Goal: Transaction & Acquisition: Purchase product/service

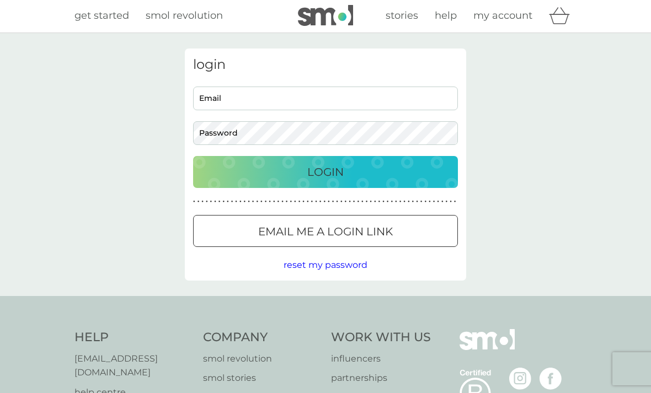
click at [202, 95] on input "Email" at bounding box center [325, 99] width 265 height 24
type input "mail@melissajt.com"
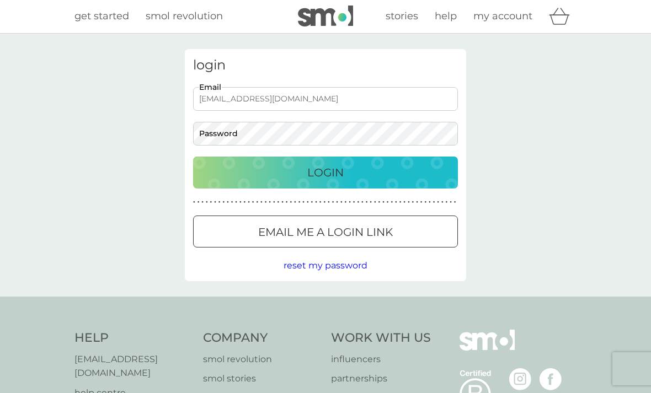
click at [326, 172] on button "Login" at bounding box center [325, 173] width 265 height 32
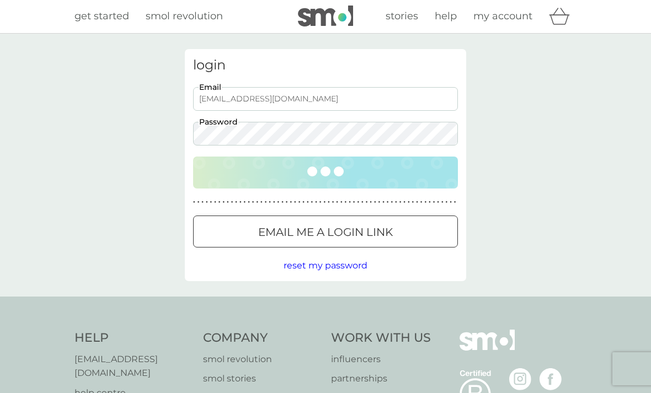
scroll to position [2, 0]
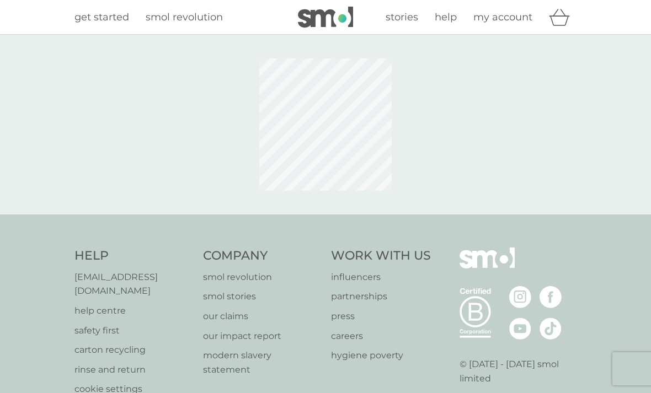
scroll to position [2, 0]
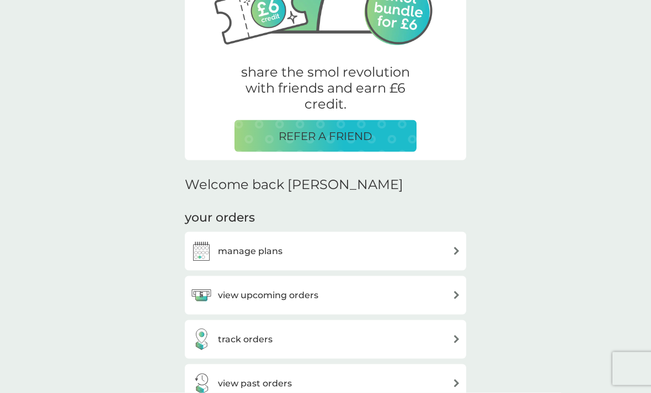
scroll to position [171, 0]
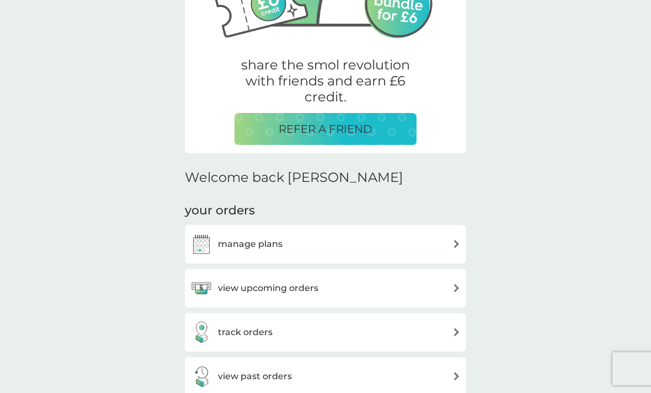
click at [438, 252] on div "manage plans" at bounding box center [325, 244] width 270 height 22
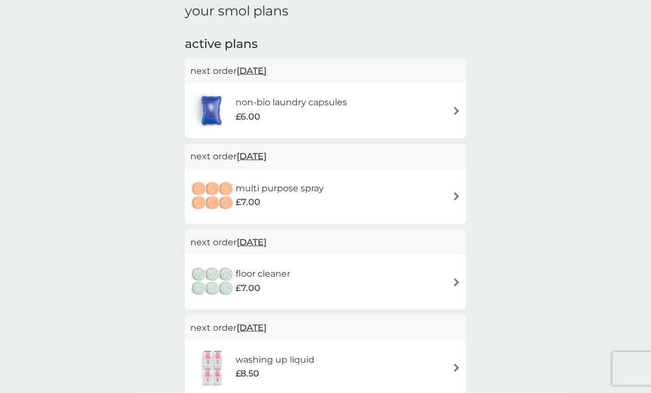
scroll to position [48, 0]
click at [425, 108] on div "non-bio laundry capsules £6.00" at bounding box center [325, 109] width 270 height 39
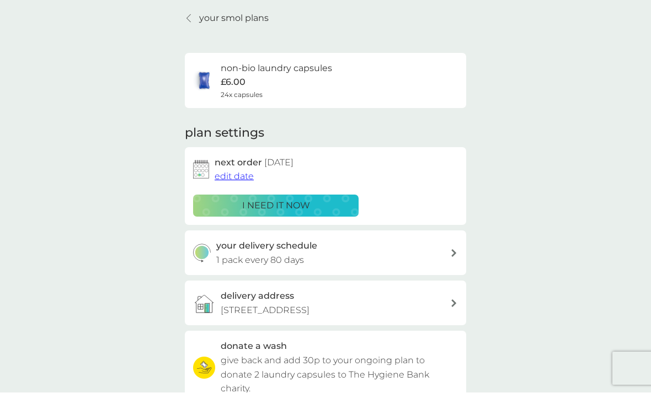
click at [345, 204] on div "i need it now" at bounding box center [275, 206] width 151 height 14
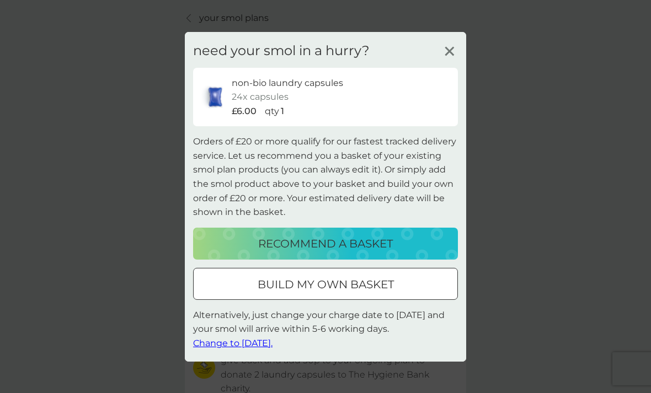
click at [404, 253] on div "recommend a basket" at bounding box center [325, 244] width 243 height 18
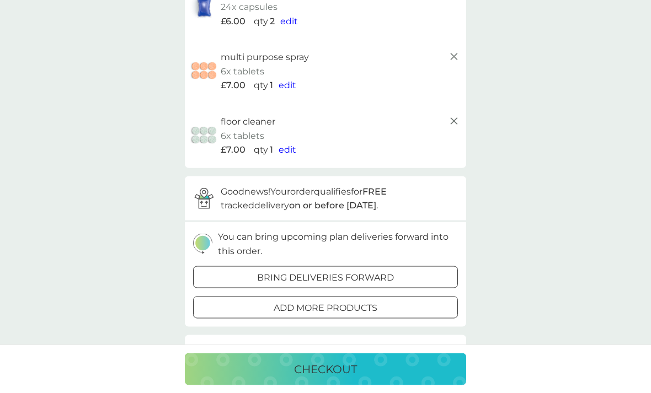
scroll to position [107, 0]
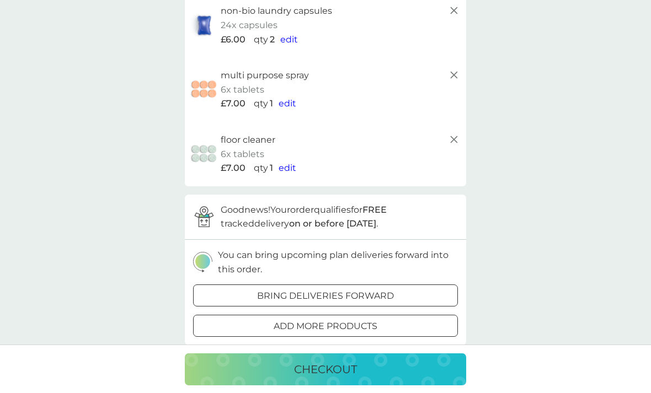
click at [449, 139] on icon at bounding box center [454, 139] width 13 height 13
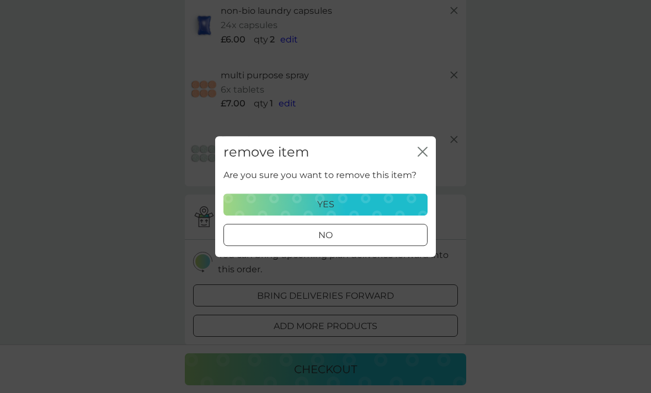
click at [403, 203] on div "yes" at bounding box center [326, 205] width 190 height 14
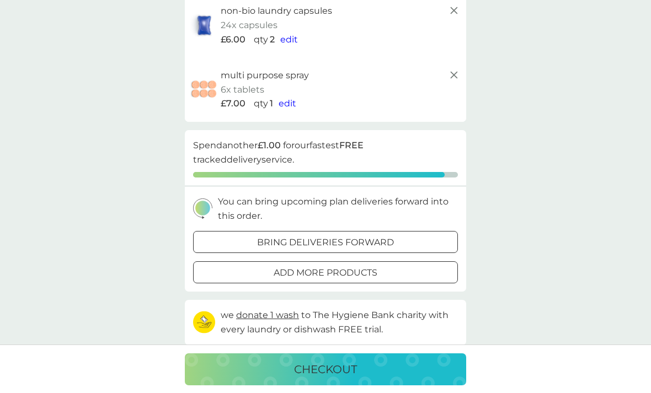
click at [454, 78] on icon at bounding box center [454, 74] width 13 height 13
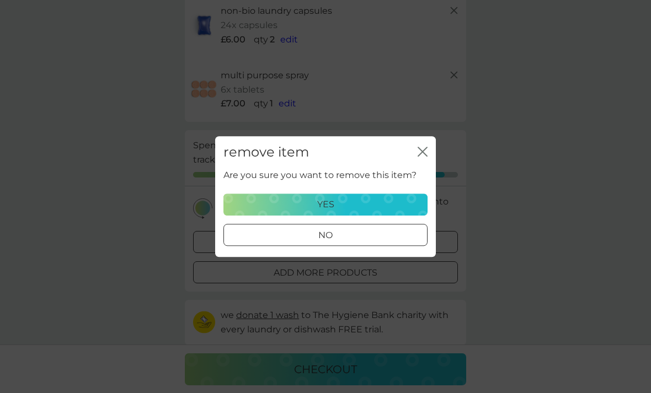
click at [403, 203] on div "yes" at bounding box center [326, 205] width 190 height 14
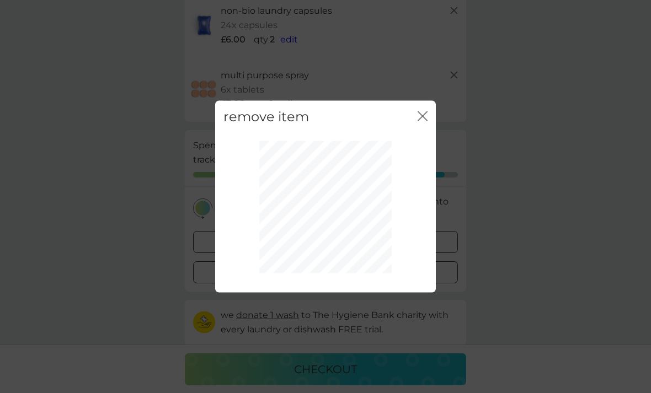
click at [427, 117] on icon "close" at bounding box center [423, 116] width 10 height 10
click at [396, 188] on div at bounding box center [325, 207] width 204 height 149
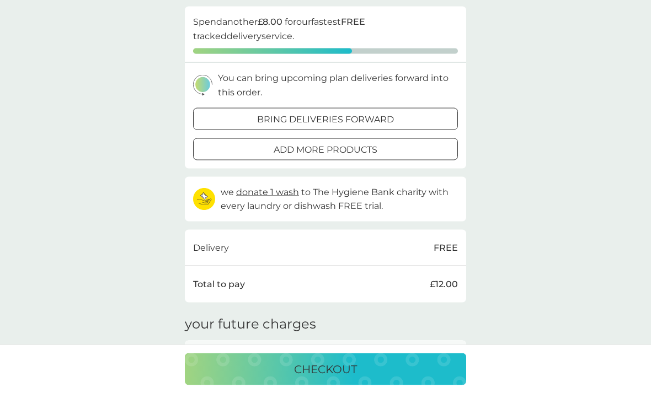
scroll to position [167, 0]
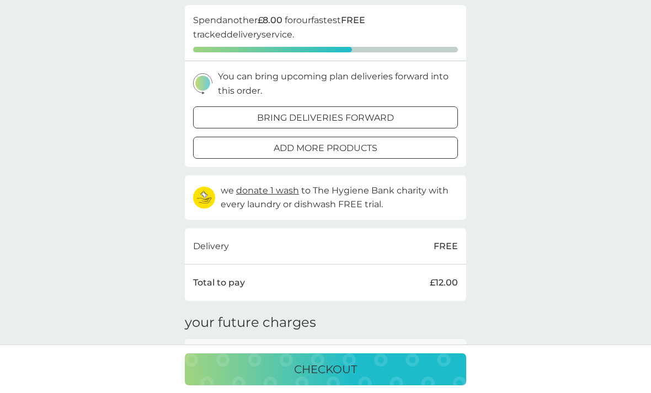
click at [422, 141] on div "add more products" at bounding box center [326, 148] width 264 height 14
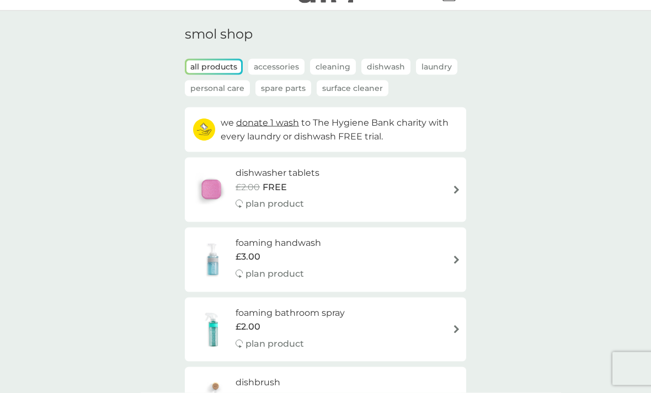
scroll to position [24, 0]
click at [440, 188] on div "dishwasher tablets £2.00 FREE plan product" at bounding box center [325, 190] width 270 height 48
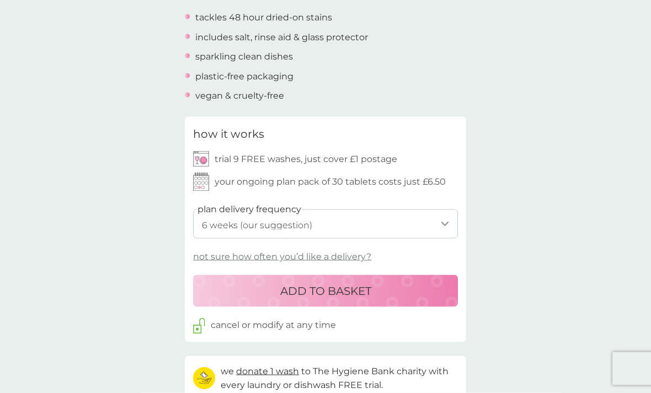
scroll to position [398, 0]
click at [357, 251] on p "not sure how often you’d like a delivery?" at bounding box center [282, 258] width 178 height 14
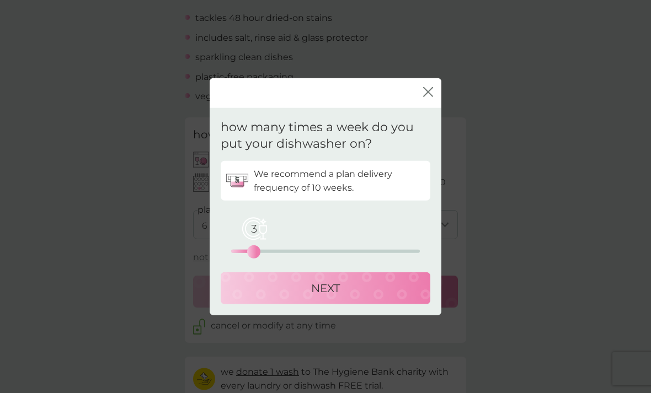
click at [374, 305] on button "NEXT" at bounding box center [326, 289] width 210 height 32
select select "70"
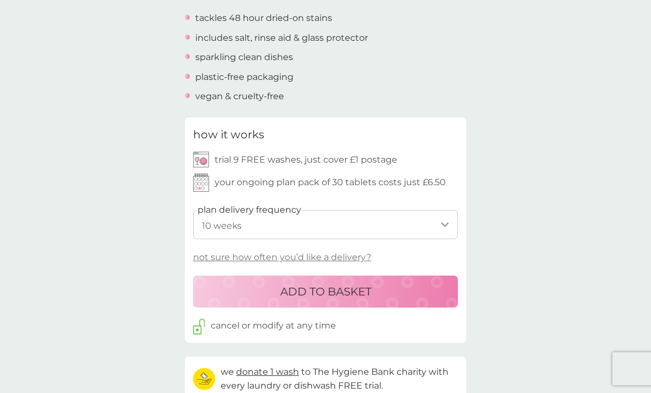
click at [403, 284] on div "ADD TO BASKET" at bounding box center [325, 292] width 243 height 18
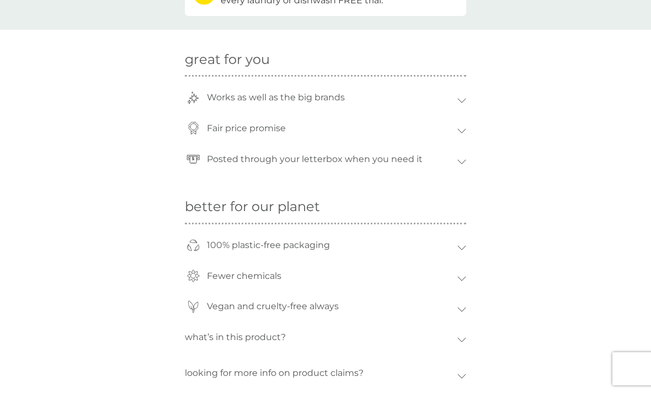
scroll to position [784, 0]
click at [449, 129] on div "Fair price promise" at bounding box center [325, 130] width 281 height 31
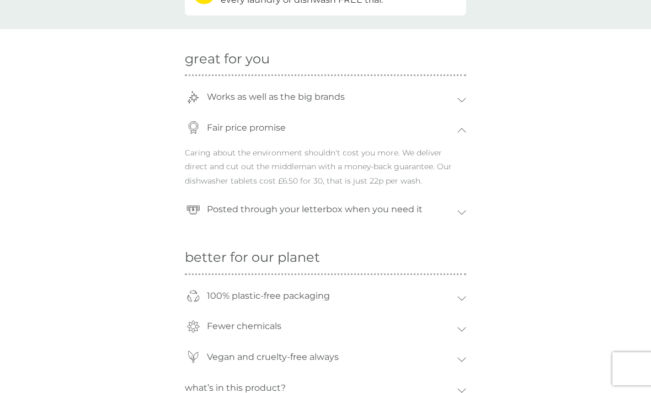
click at [462, 126] on div "Fair price promise" at bounding box center [325, 130] width 281 height 31
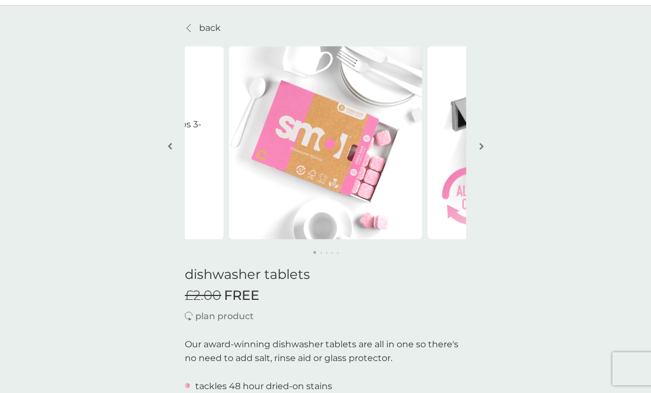
scroll to position [0, 0]
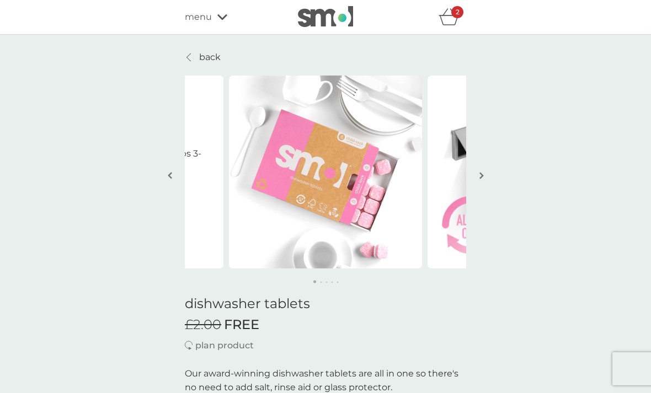
click at [460, 22] on div "2" at bounding box center [453, 17] width 28 height 22
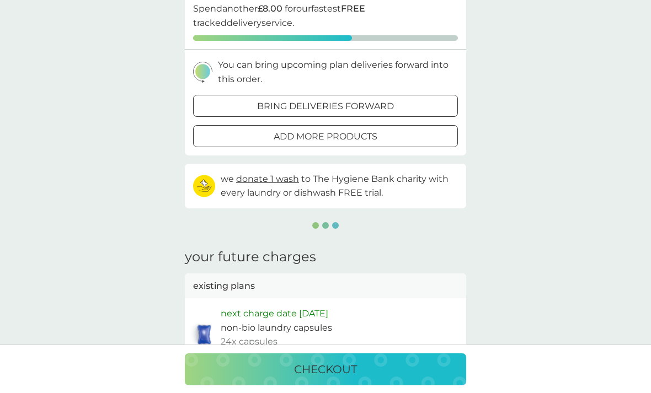
scroll to position [169, 0]
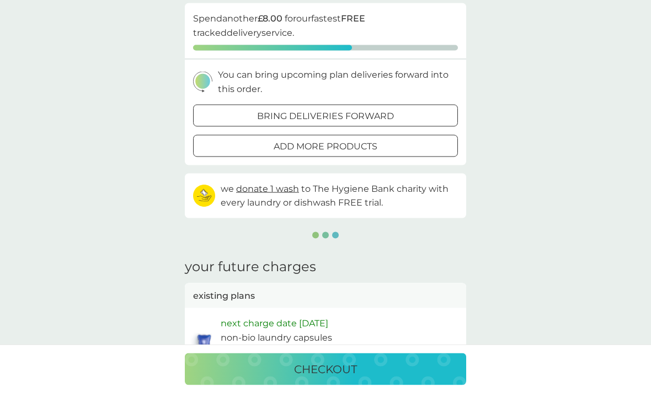
click at [401, 140] on div "add more products" at bounding box center [326, 147] width 264 height 14
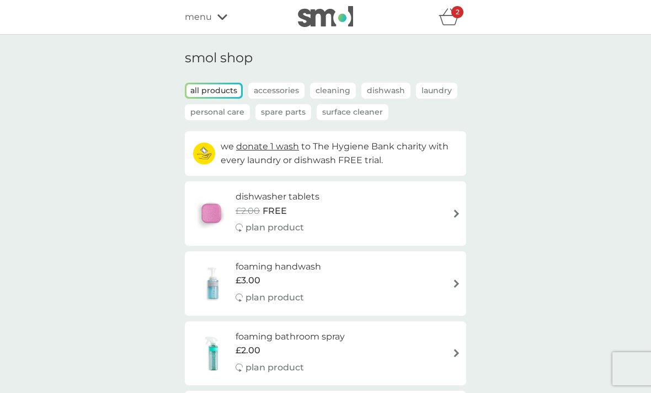
click at [403, 202] on div "dishwasher tablets £2.00 FREE plan product" at bounding box center [325, 214] width 270 height 48
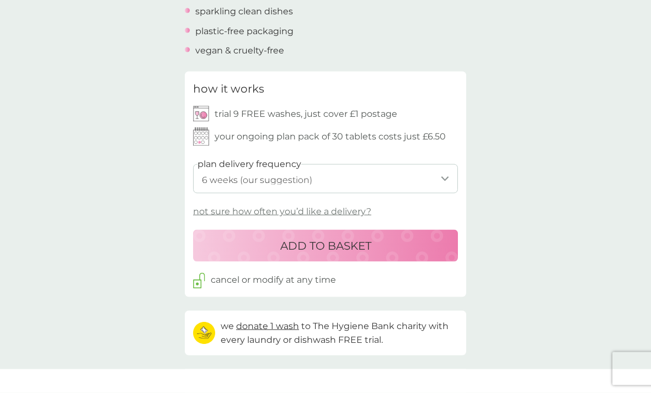
click at [407, 165] on select "1 week 2 weeks 3 weeks 4 weeks 5 weeks 6 weeks (our suggestion) 7 weeks 8 weeks…" at bounding box center [325, 178] width 265 height 29
select select "70"
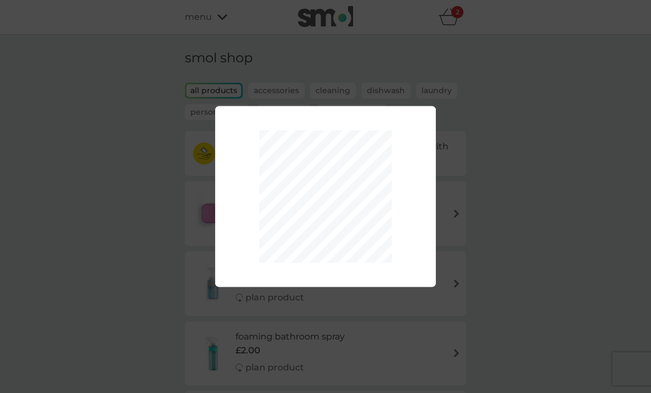
click at [398, 225] on div at bounding box center [325, 196] width 221 height 149
click at [407, 145] on div at bounding box center [325, 196] width 221 height 149
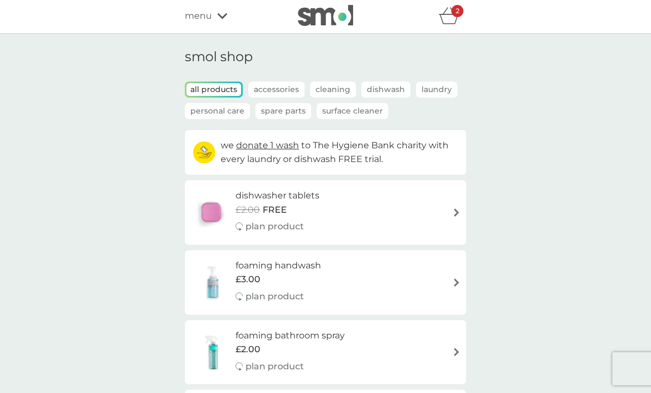
scroll to position [3, 0]
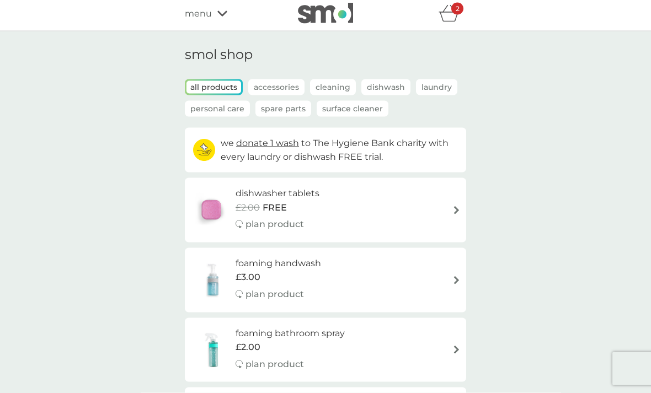
click at [449, 211] on div "dishwasher tablets £2.00 FREE plan product" at bounding box center [325, 211] width 270 height 48
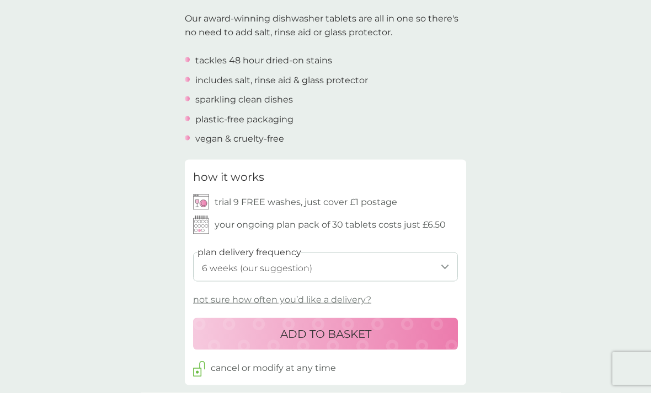
scroll to position [356, 0]
click at [416, 253] on select "1 week 2 weeks 3 weeks 4 weeks 5 weeks 6 weeks (our suggestion) 7 weeks 8 weeks…" at bounding box center [325, 266] width 265 height 29
select select "70"
click at [394, 344] on button "ADD TO BASKET" at bounding box center [325, 334] width 265 height 32
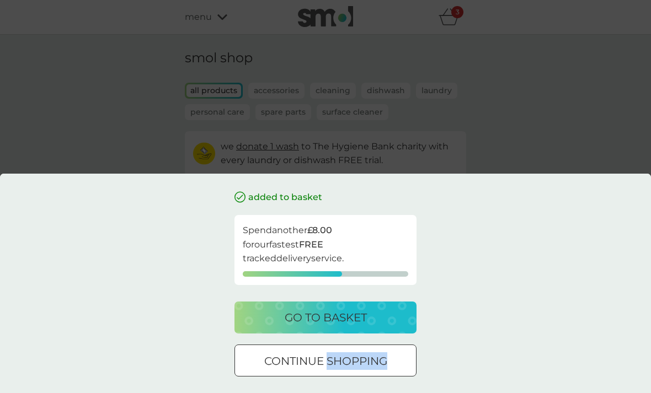
click at [402, 370] on div "continue shopping" at bounding box center [325, 362] width 181 height 18
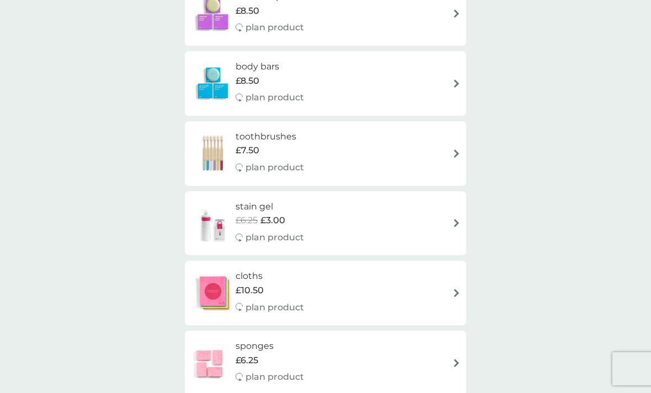
scroll to position [759, 0]
click at [416, 143] on div "toothbrushes £7.50 plan product" at bounding box center [325, 154] width 270 height 48
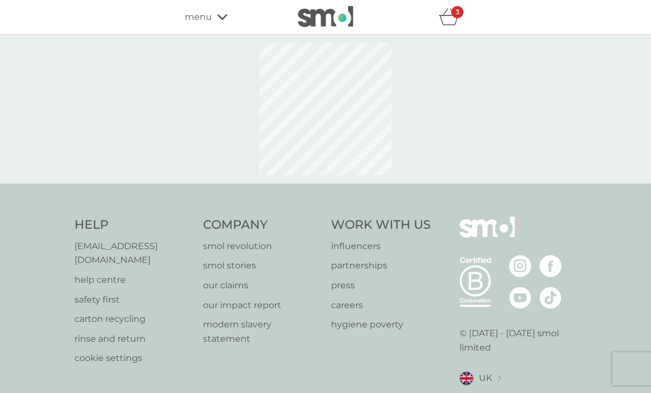
select select "119"
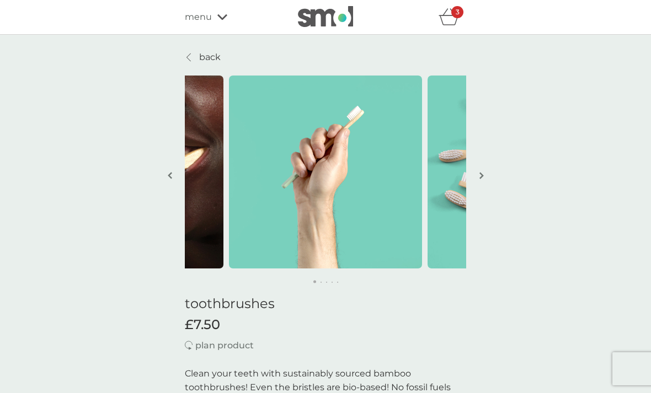
click at [478, 180] on button "button" at bounding box center [481, 176] width 8 height 55
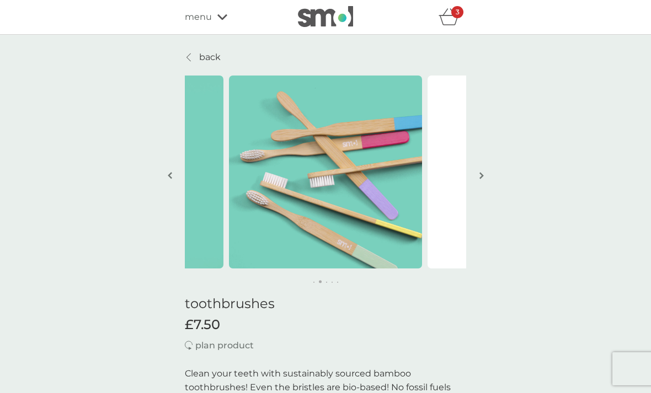
click at [466, 186] on video at bounding box center [524, 172] width 193 height 193
click at [466, 182] on video at bounding box center [524, 172] width 193 height 193
click at [480, 175] on img "button" at bounding box center [482, 176] width 4 height 8
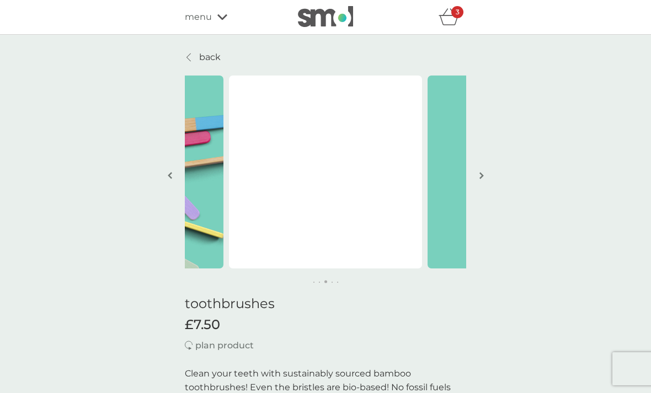
click at [482, 174] on img "button" at bounding box center [482, 176] width 4 height 8
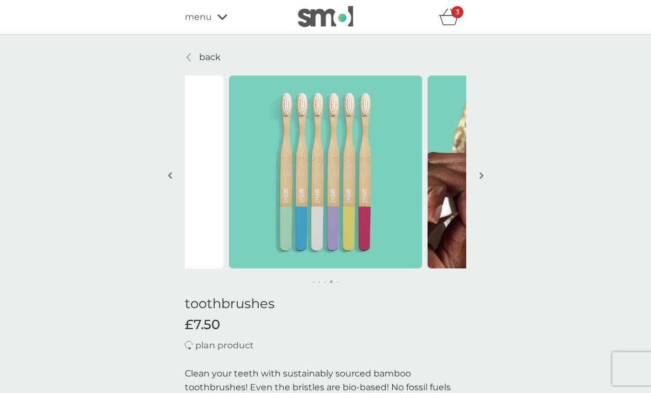
click at [482, 176] on img "button" at bounding box center [482, 176] width 4 height 8
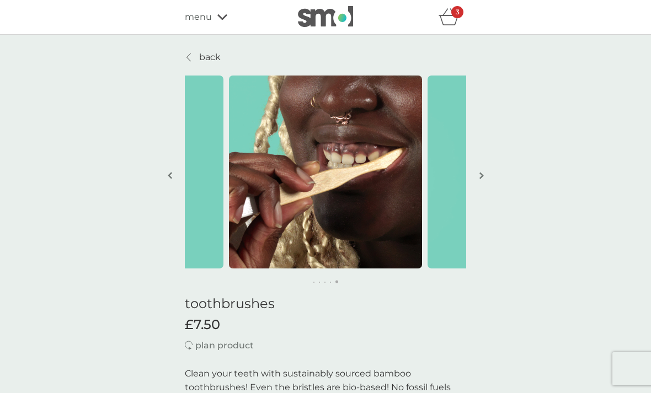
click at [191, 62] on link "back" at bounding box center [203, 57] width 36 height 14
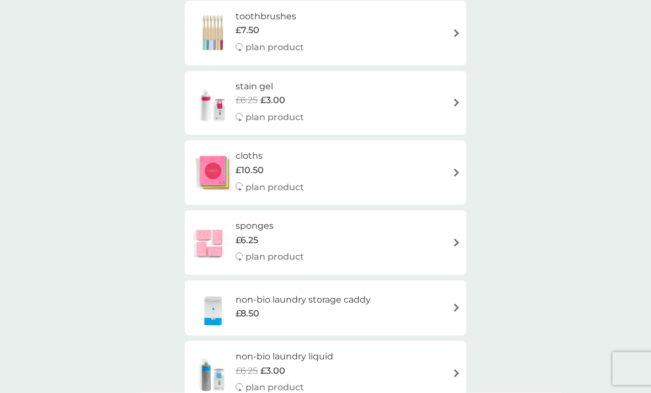
scroll to position [877, 0]
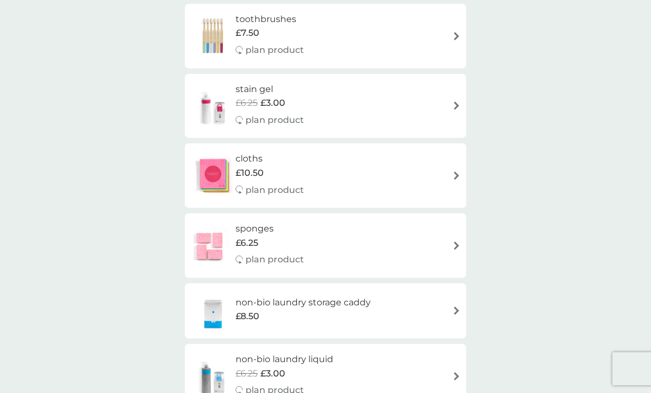
click at [207, 172] on img at bounding box center [212, 176] width 45 height 39
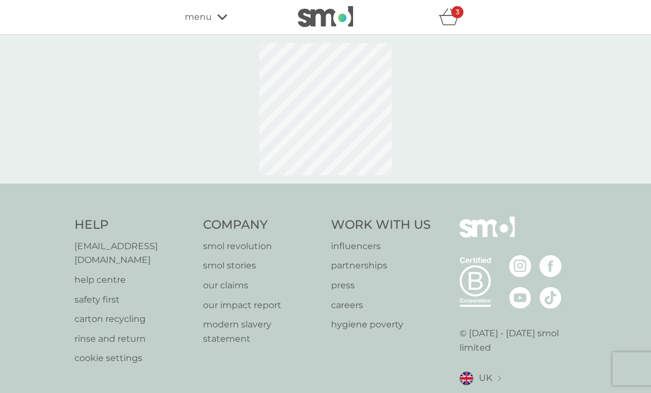
scroll to position [2, 0]
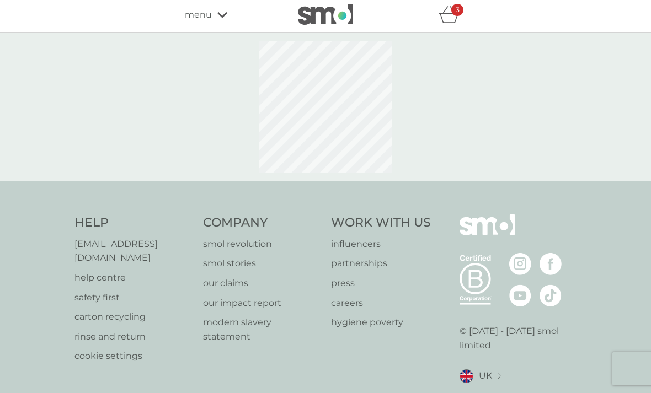
select select "91"
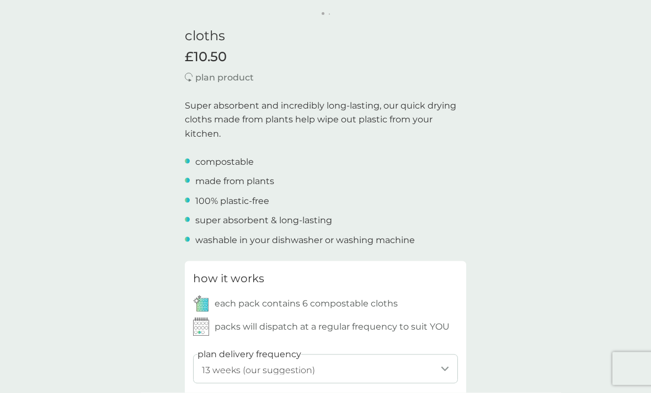
scroll to position [269, 0]
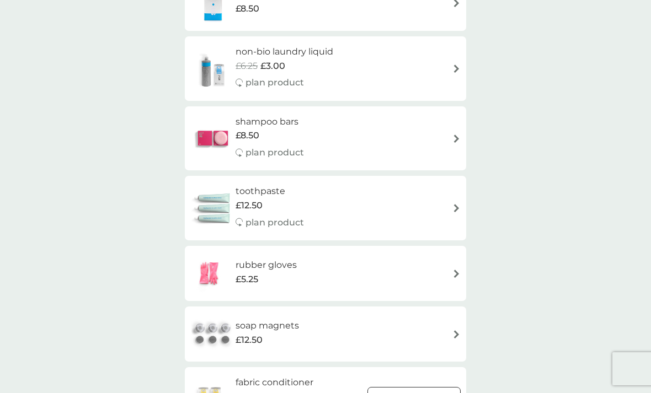
scroll to position [1201, 0]
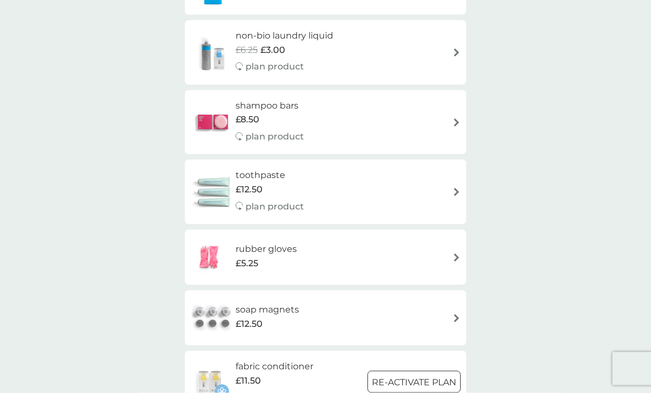
click at [235, 299] on img at bounding box center [212, 318] width 45 height 39
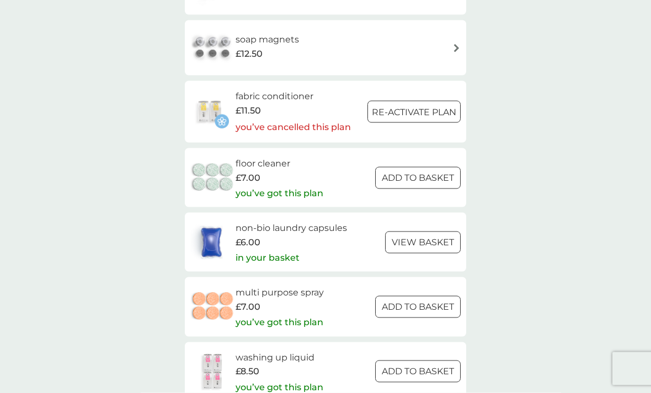
scroll to position [1472, 0]
click at [220, 223] on img at bounding box center [211, 242] width 42 height 39
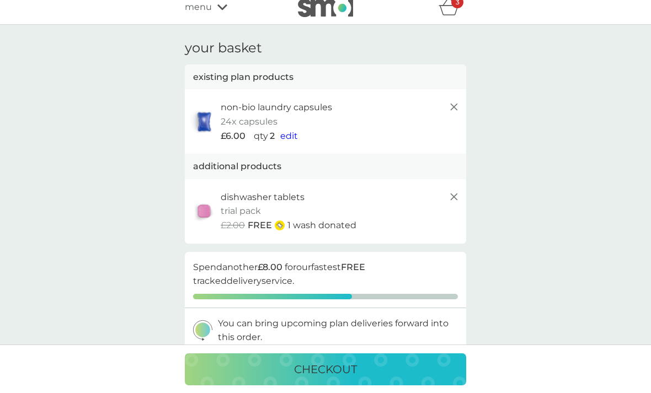
scroll to position [12, 0]
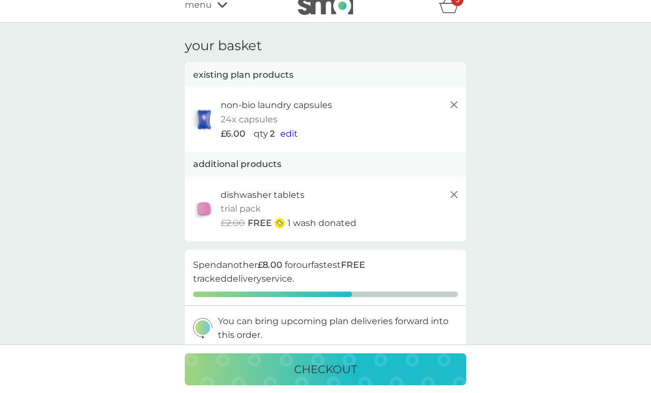
click at [289, 127] on button "edit" at bounding box center [289, 134] width 18 height 14
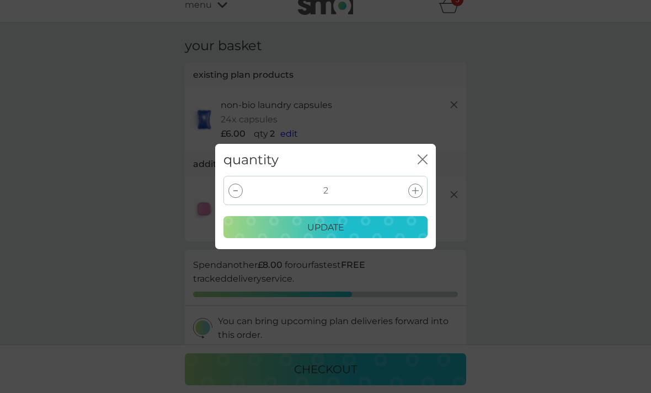
click at [410, 198] on div at bounding box center [415, 191] width 14 height 14
click at [419, 198] on div at bounding box center [415, 191] width 14 height 14
click at [391, 235] on div "update" at bounding box center [326, 228] width 190 height 14
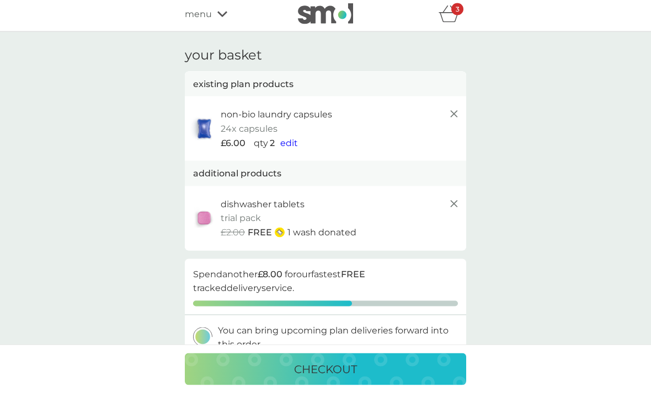
scroll to position [0, 0]
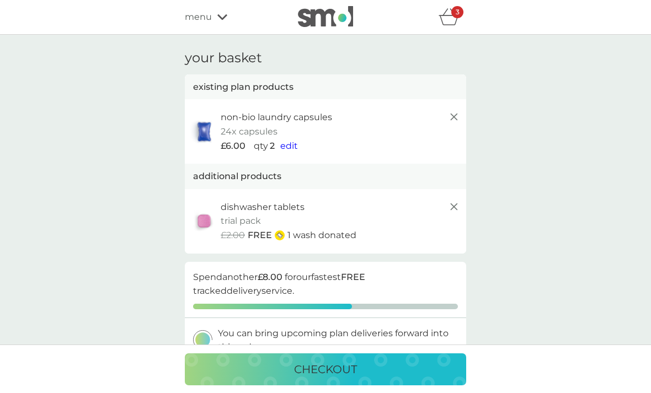
click at [289, 144] on span "edit" at bounding box center [289, 146] width 18 height 10
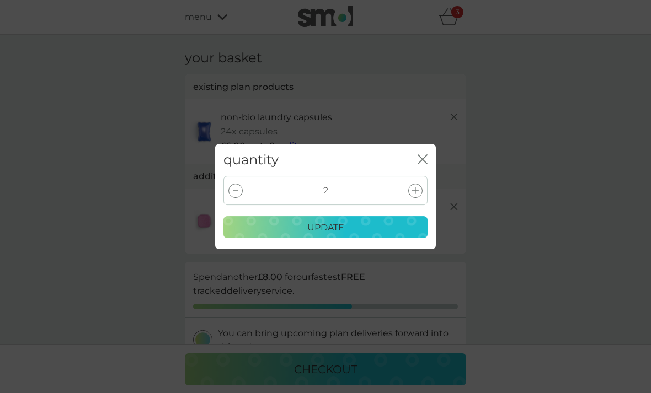
click at [402, 187] on div "2" at bounding box center [325, 190] width 204 height 29
click at [402, 186] on div "2" at bounding box center [325, 190] width 204 height 29
click at [418, 190] on icon at bounding box center [415, 191] width 7 height 7
click at [421, 193] on div at bounding box center [415, 191] width 14 height 14
click at [407, 227] on div "update" at bounding box center [326, 228] width 190 height 14
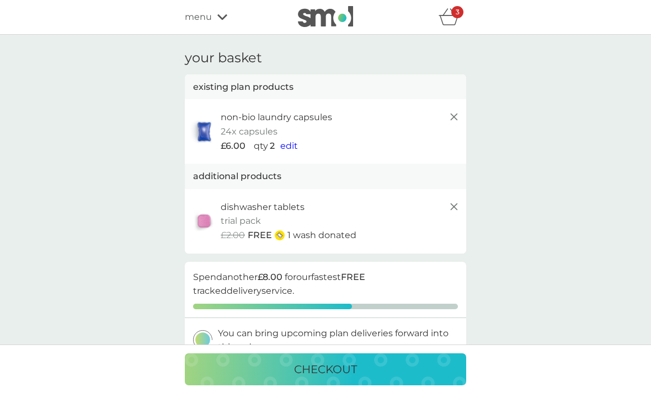
click at [297, 147] on span "edit" at bounding box center [289, 146] width 18 height 10
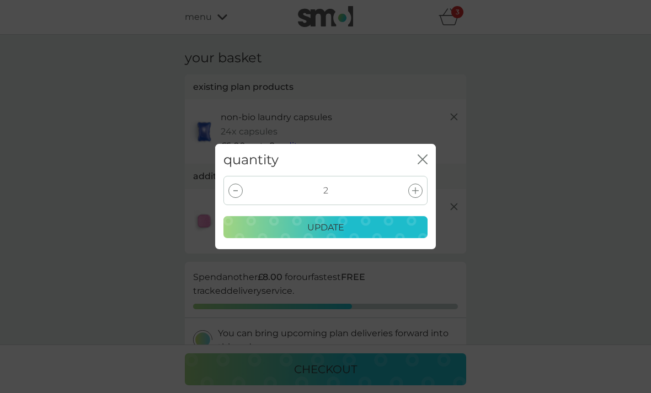
click at [425, 189] on div "2" at bounding box center [325, 190] width 204 height 29
click at [422, 187] on div at bounding box center [415, 191] width 14 height 14
click at [425, 191] on div "3" at bounding box center [325, 190] width 204 height 29
click at [421, 193] on div at bounding box center [415, 191] width 14 height 14
click at [404, 230] on div "update" at bounding box center [326, 228] width 190 height 14
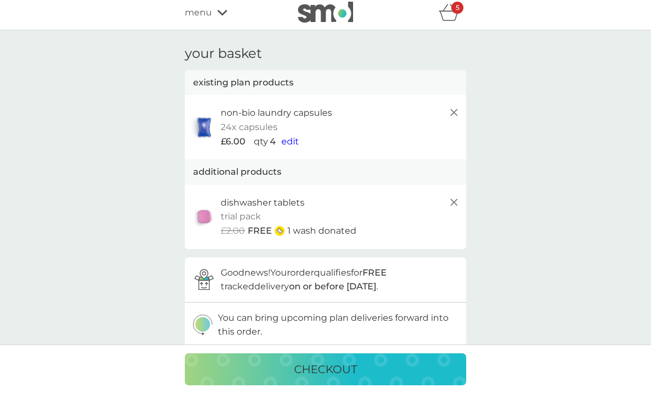
scroll to position [8, 0]
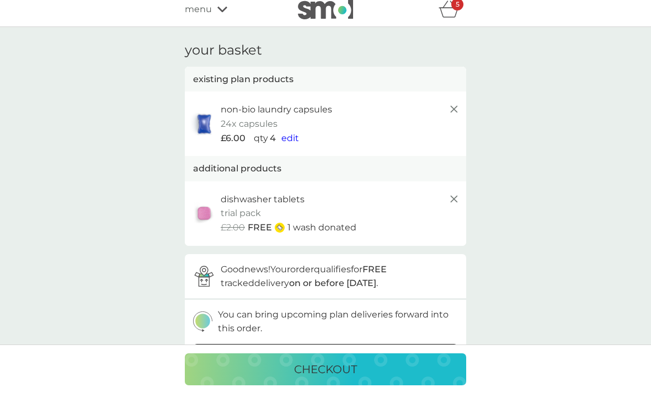
click at [379, 379] on div "checkout" at bounding box center [325, 370] width 259 height 18
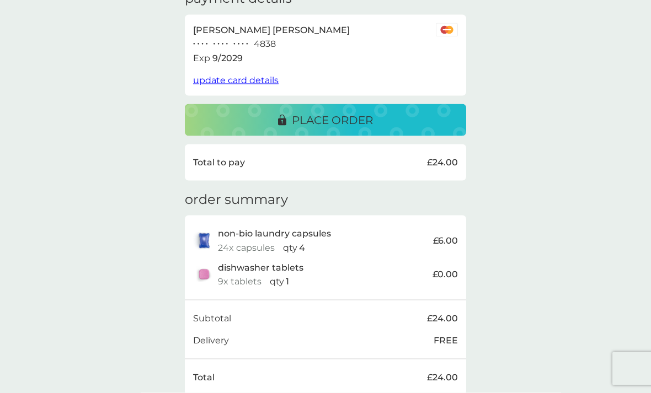
scroll to position [195, 0]
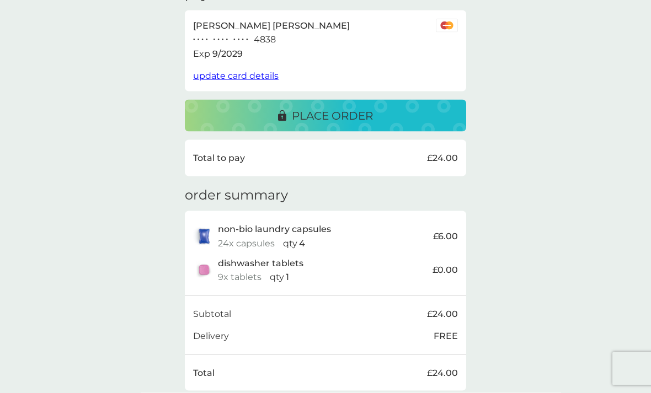
click at [388, 107] on div "place order" at bounding box center [325, 116] width 259 height 18
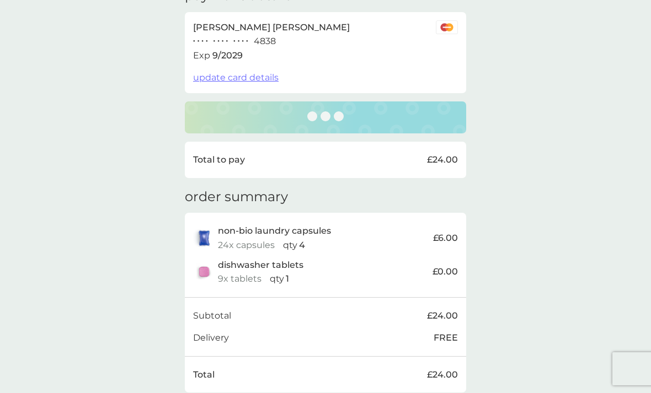
scroll to position [239, 0]
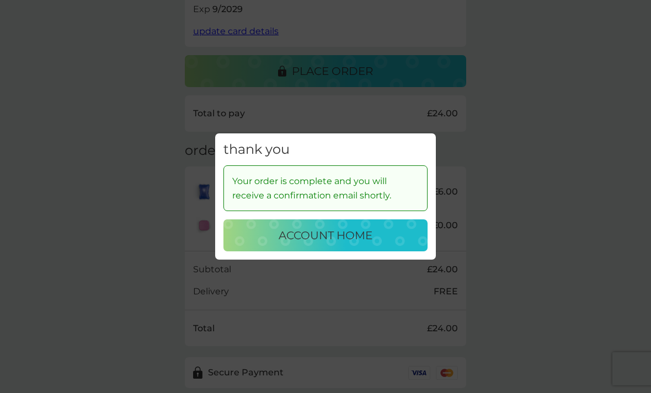
click at [405, 244] on div "account home" at bounding box center [326, 236] width 182 height 18
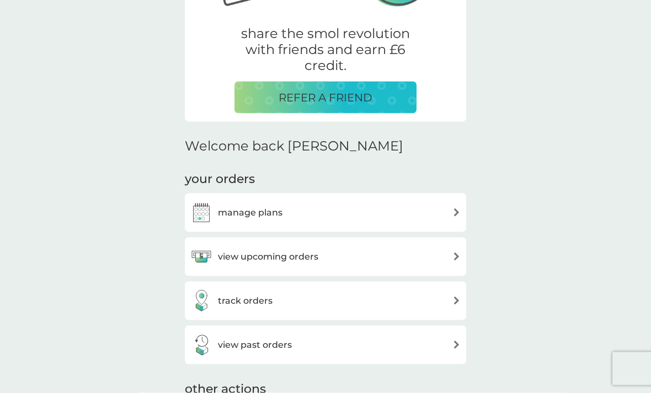
scroll to position [202, 0]
click at [422, 252] on div "view upcoming orders" at bounding box center [325, 257] width 270 height 22
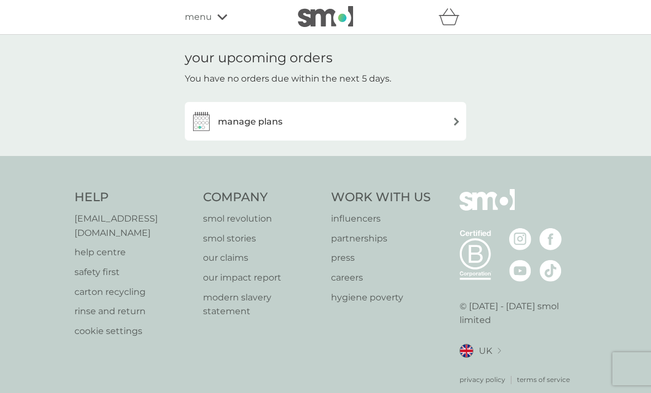
click at [446, 125] on div "manage plans" at bounding box center [325, 121] width 270 height 22
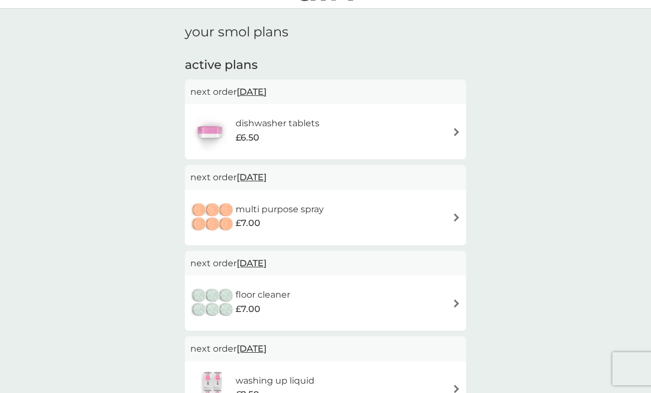
scroll to position [25, 0]
click at [428, 214] on div "multi purpose spray £7.00" at bounding box center [325, 218] width 270 height 39
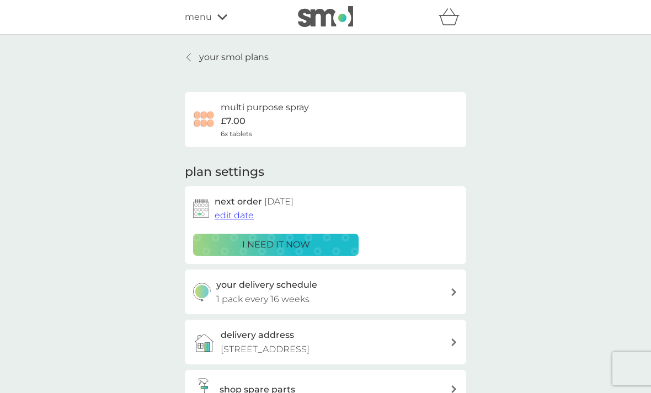
click at [414, 300] on div "your delivery schedule 1 pack every 16 weeks" at bounding box center [333, 292] width 235 height 28
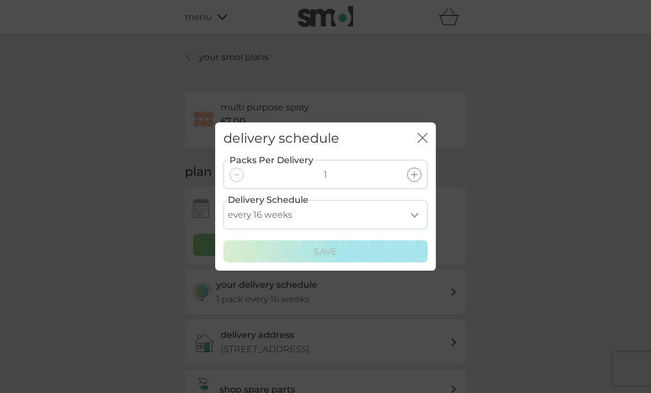
click at [417, 230] on select "every 1 week every 2 weeks every 3 weeks every 4 weeks every 5 weeks every 6 we…" at bounding box center [325, 214] width 204 height 29
select select "168"
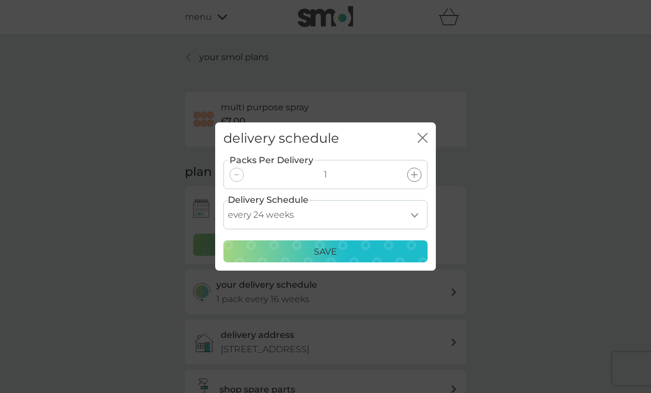
click at [385, 259] on div "Save" at bounding box center [326, 252] width 190 height 14
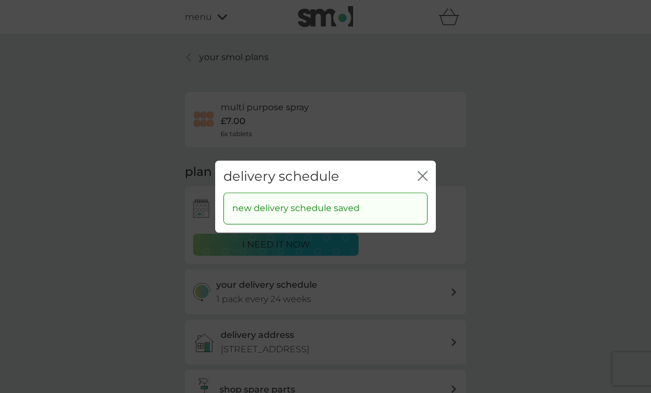
click at [433, 191] on div "delivery schedule close" at bounding box center [325, 177] width 221 height 33
click at [222, 56] on div "delivery schedule close new delivery schedule saved" at bounding box center [325, 196] width 651 height 393
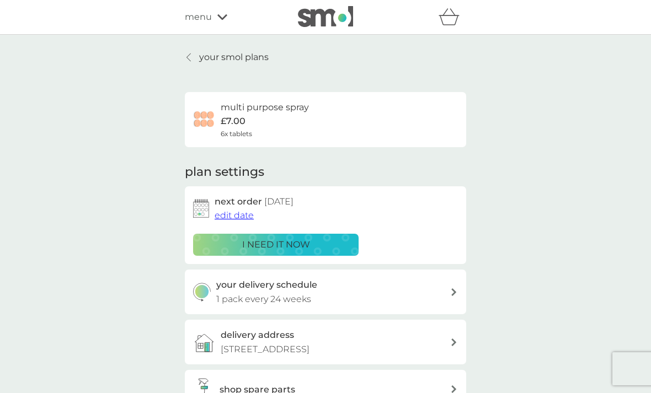
click at [191, 61] on icon at bounding box center [189, 57] width 4 height 9
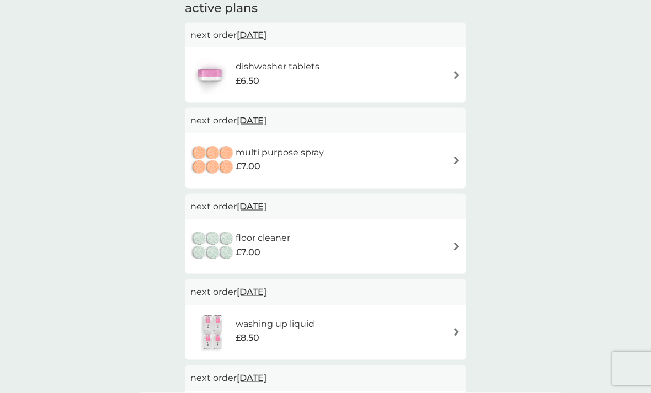
scroll to position [82, 0]
click at [450, 328] on div "washing up liquid £8.50" at bounding box center [325, 333] width 270 height 39
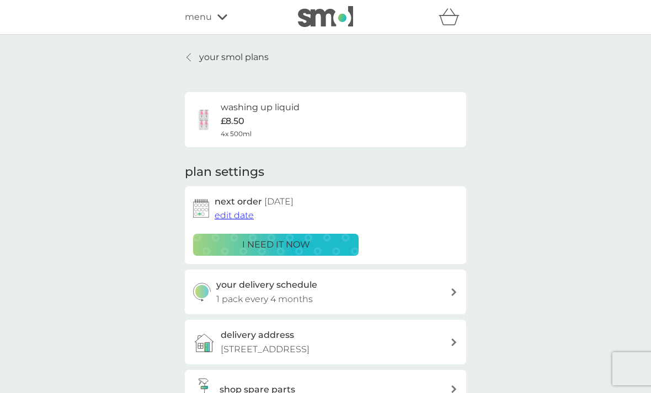
click at [415, 295] on div "your delivery schedule 1 pack every 4 months" at bounding box center [333, 292] width 235 height 28
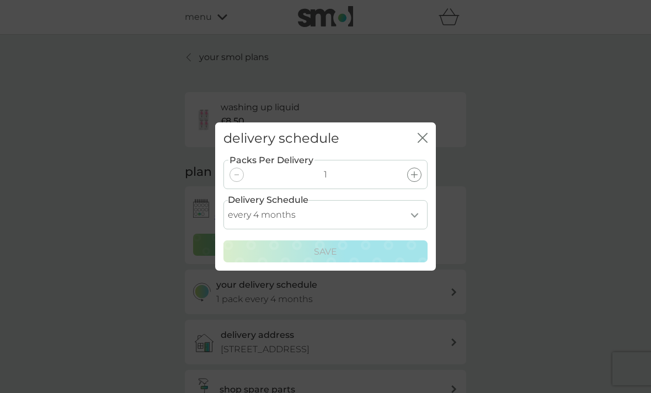
click at [397, 227] on select "every 1 month every 2 months every 3 months every 4 months every 5 months every…" at bounding box center [325, 214] width 204 height 29
select select "7"
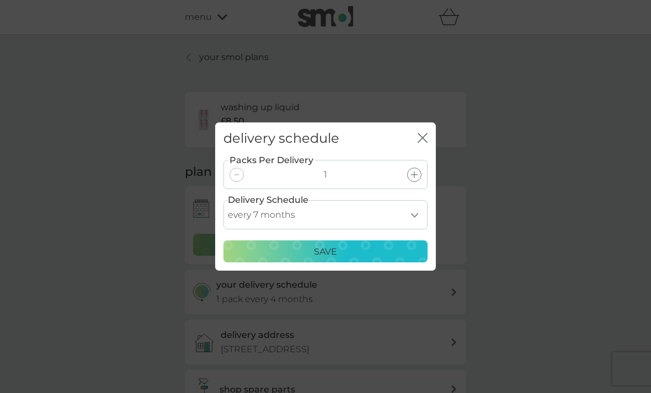
click at [369, 259] on div "Save" at bounding box center [326, 252] width 190 height 14
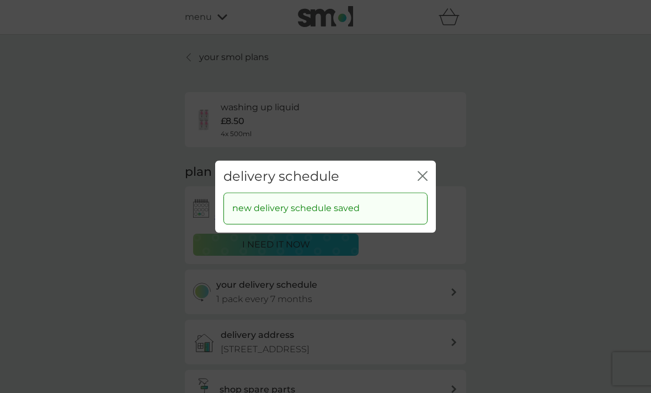
click at [423, 193] on div "delivery schedule close" at bounding box center [325, 177] width 221 height 33
click at [427, 181] on icon "close" at bounding box center [423, 176] width 10 height 10
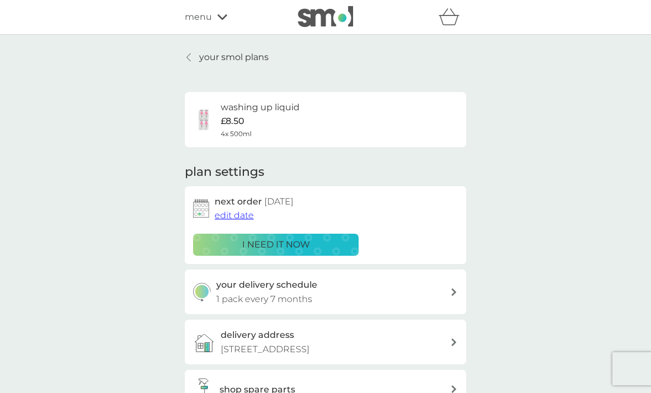
click at [210, 57] on p "your smol plans" at bounding box center [234, 57] width 70 height 14
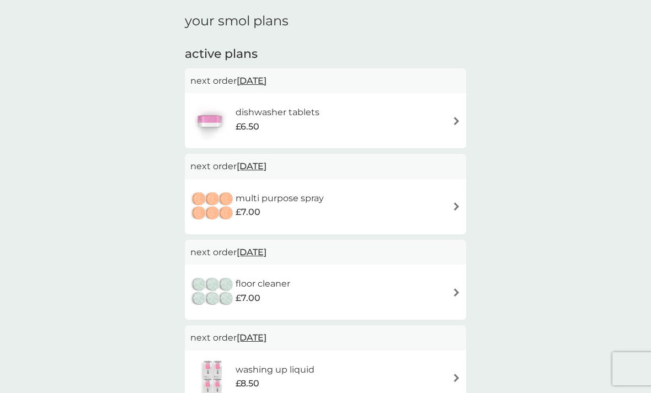
scroll to position [18, 0]
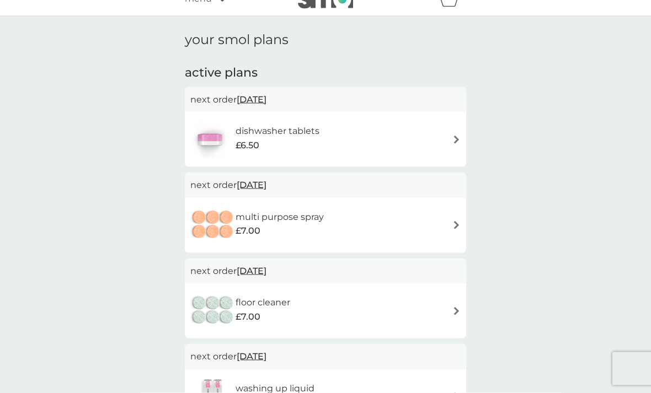
click at [267, 184] on span "[DATE]" at bounding box center [252, 185] width 30 height 22
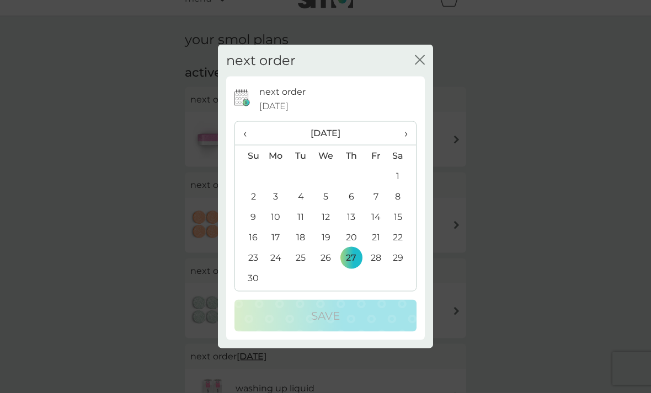
scroll to position [19, 0]
click at [411, 132] on th "›" at bounding box center [402, 134] width 28 height 24
click at [410, 135] on th "›" at bounding box center [402, 134] width 28 height 24
click at [354, 171] on td "1" at bounding box center [351, 176] width 25 height 20
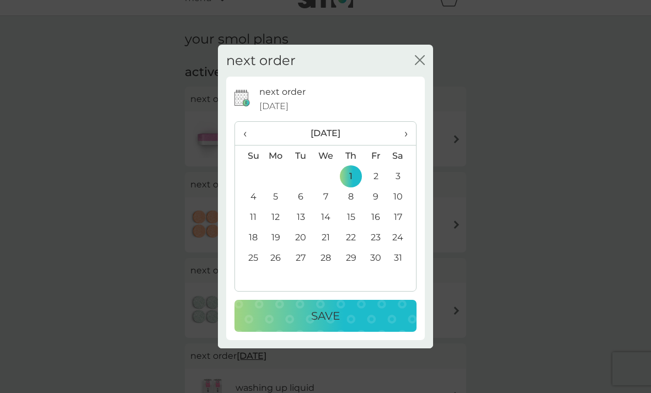
click at [362, 316] on div "Save" at bounding box center [326, 316] width 160 height 18
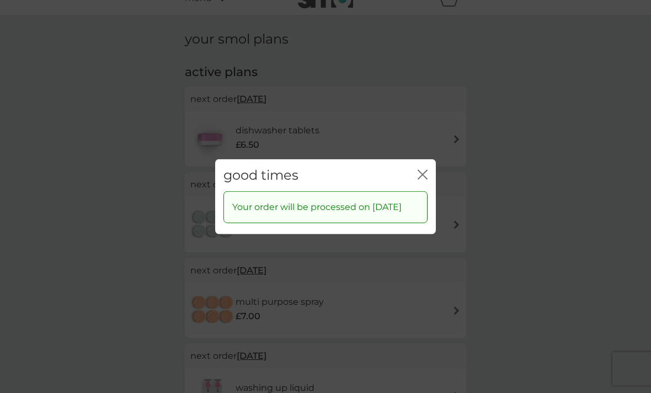
click at [424, 165] on div "good times close" at bounding box center [325, 175] width 221 height 33
click at [424, 162] on div "good times close" at bounding box center [325, 175] width 221 height 33
click at [422, 173] on icon "close" at bounding box center [423, 174] width 10 height 10
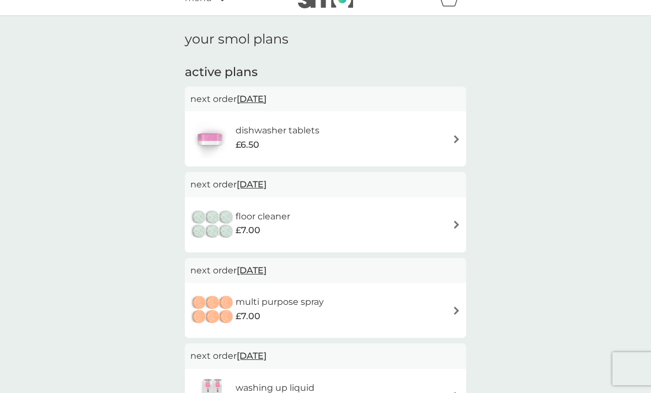
click at [267, 185] on span "26 Dec 2025" at bounding box center [252, 185] width 30 height 22
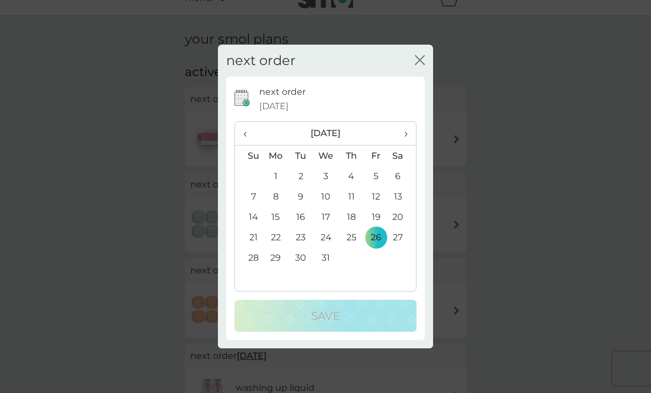
click at [406, 139] on span "›" at bounding box center [402, 133] width 11 height 23
click at [350, 172] on td "1" at bounding box center [351, 176] width 25 height 20
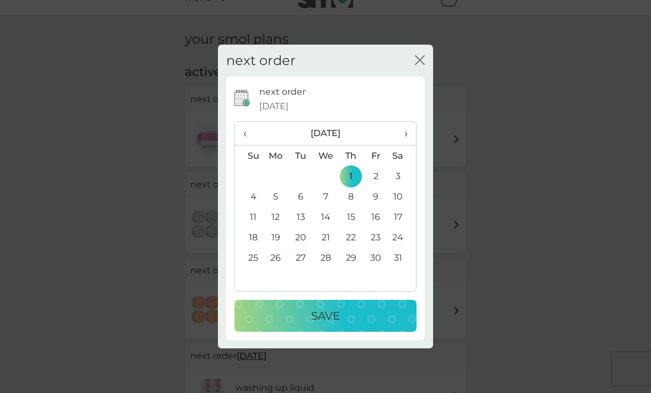
click at [356, 315] on div "Save" at bounding box center [326, 316] width 160 height 18
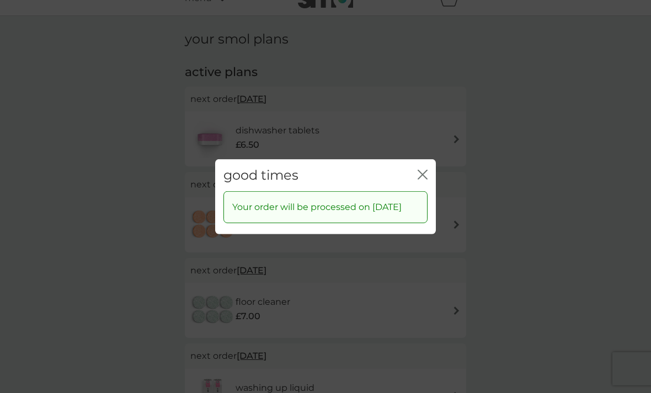
click at [422, 172] on icon "close" at bounding box center [423, 174] width 10 height 10
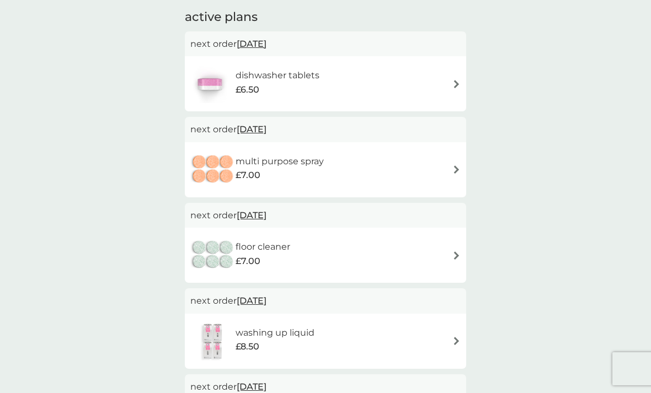
scroll to position [94, 0]
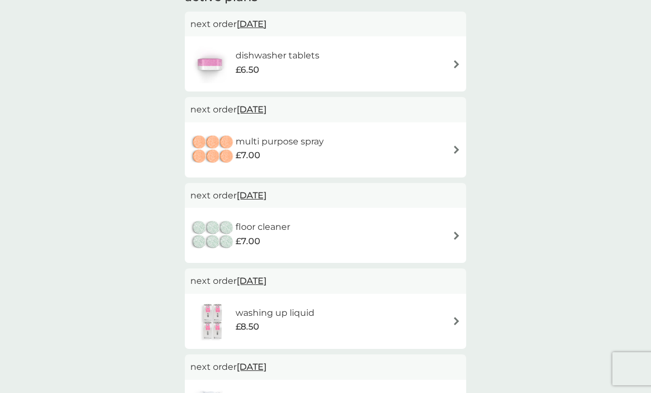
click at [267, 280] on span "4 Feb 2026" at bounding box center [252, 281] width 30 height 22
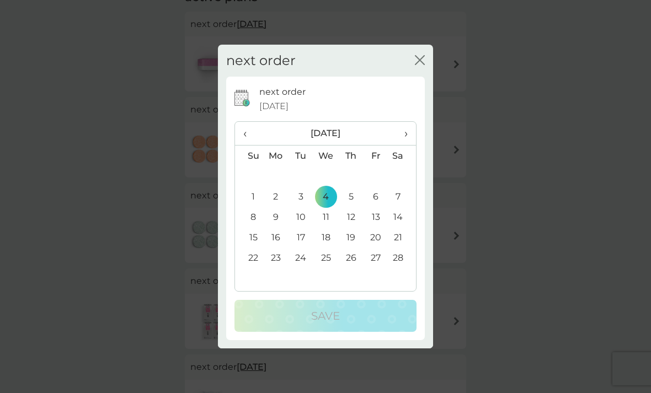
click at [405, 145] on span "›" at bounding box center [402, 133] width 11 height 23
click at [416, 146] on th "›" at bounding box center [402, 134] width 28 height 24
click at [327, 187] on td "1" at bounding box center [325, 176] width 25 height 20
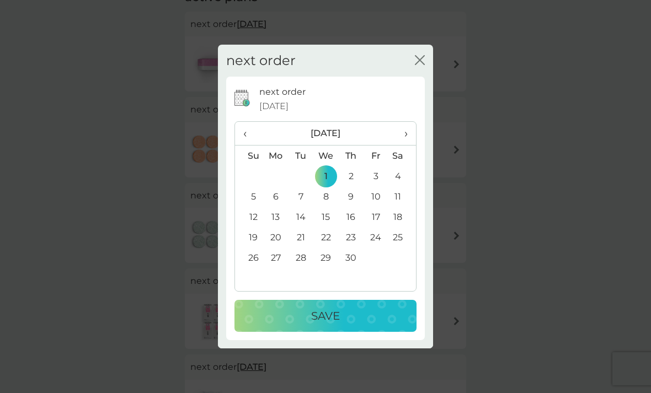
click at [343, 325] on div "Save" at bounding box center [326, 316] width 160 height 18
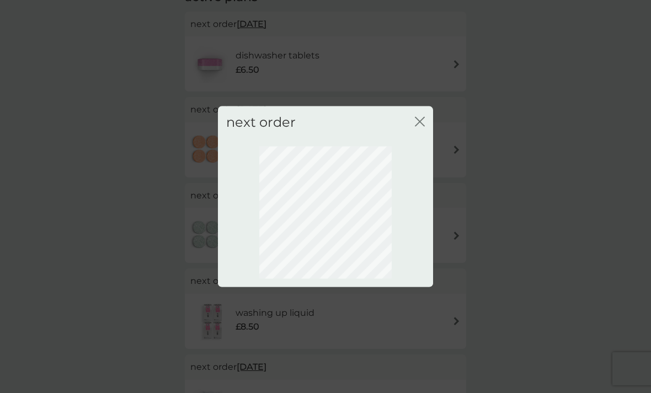
click at [424, 126] on icon "close" at bounding box center [420, 121] width 10 height 10
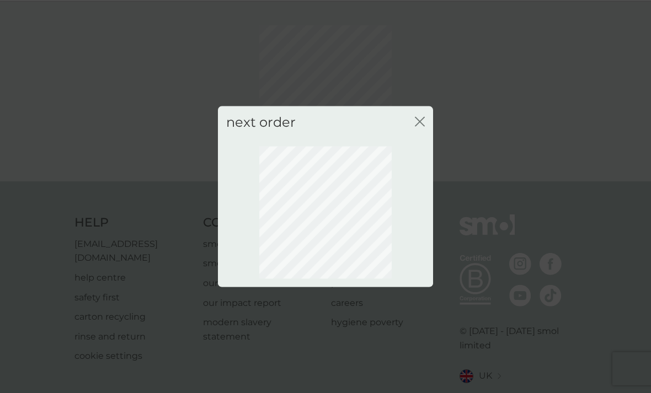
click at [422, 126] on icon "close" at bounding box center [420, 121] width 10 height 10
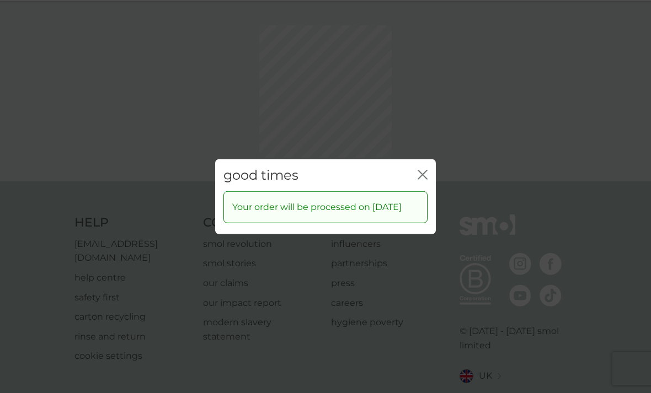
click at [425, 137] on div "good times close Your order will be processed on 1 Apr 2026" at bounding box center [325, 196] width 651 height 393
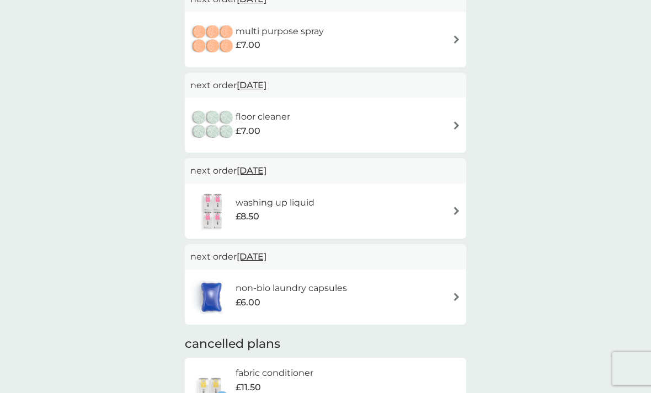
scroll to position [204, 0]
click at [267, 263] on span "[DATE]" at bounding box center [252, 258] width 30 height 22
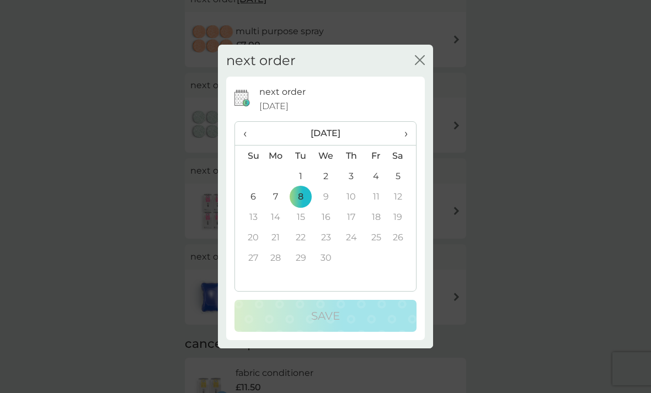
click at [417, 65] on icon "close" at bounding box center [420, 60] width 10 height 10
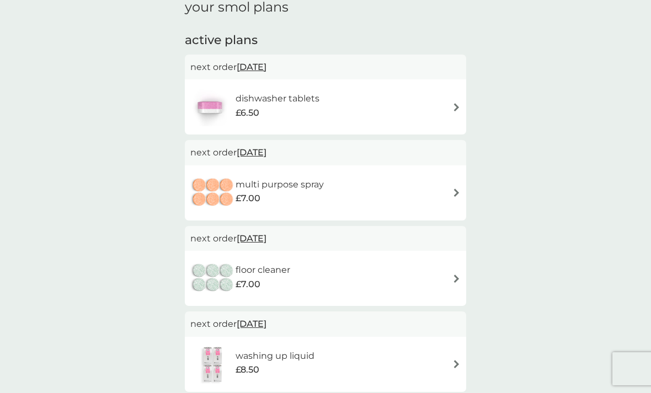
scroll to position [0, 0]
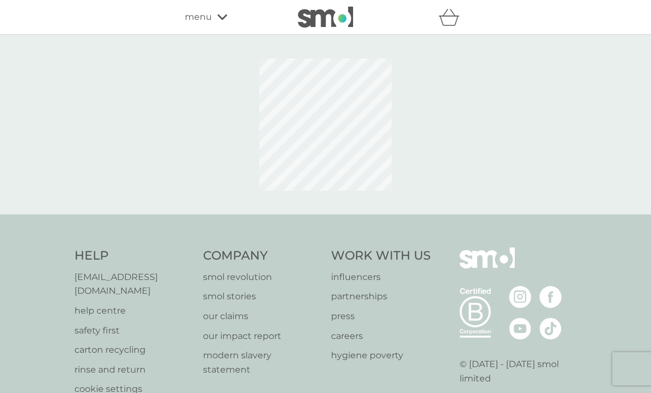
click at [221, 23] on div "menu" at bounding box center [232, 17] width 94 height 14
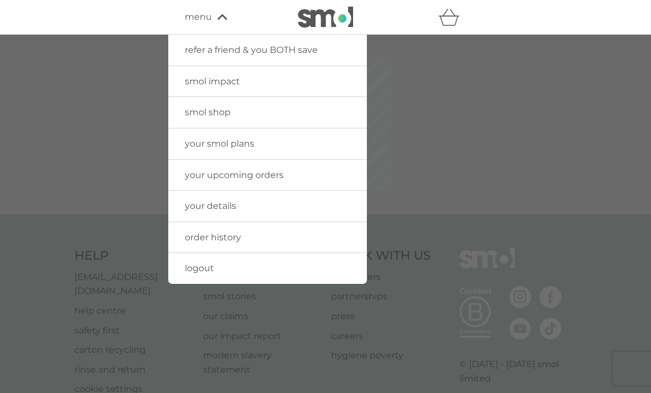
click at [423, 99] on div at bounding box center [325, 231] width 651 height 393
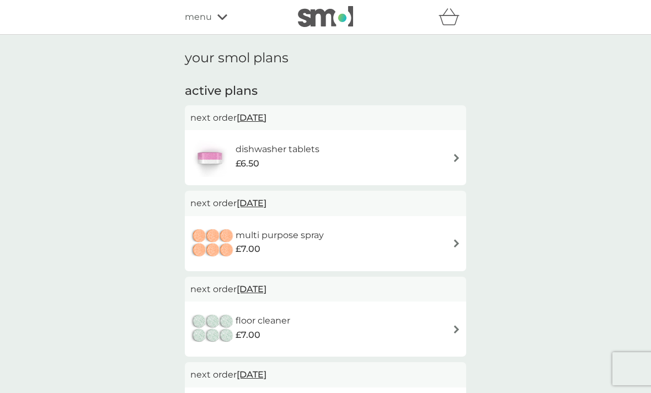
click at [235, 12] on div "menu" at bounding box center [232, 17] width 94 height 14
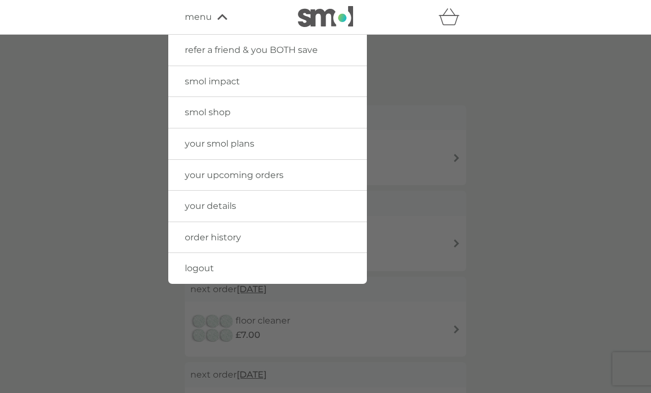
click at [262, 177] on span "your upcoming orders" at bounding box center [234, 175] width 99 height 10
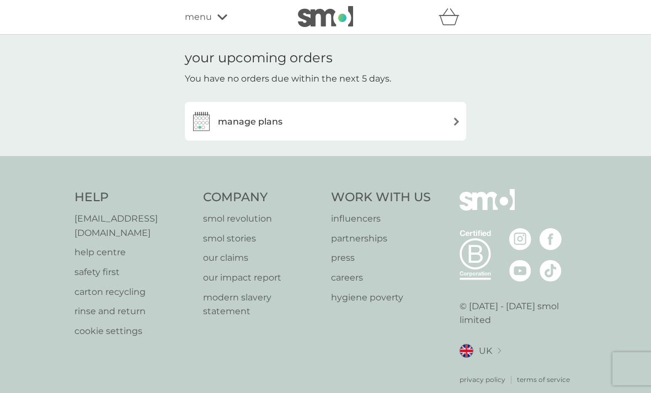
click at [375, 125] on div "manage plans" at bounding box center [325, 121] width 270 height 22
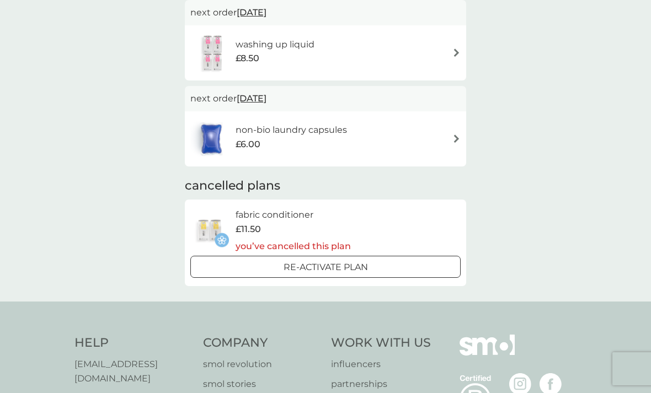
scroll to position [360, 0]
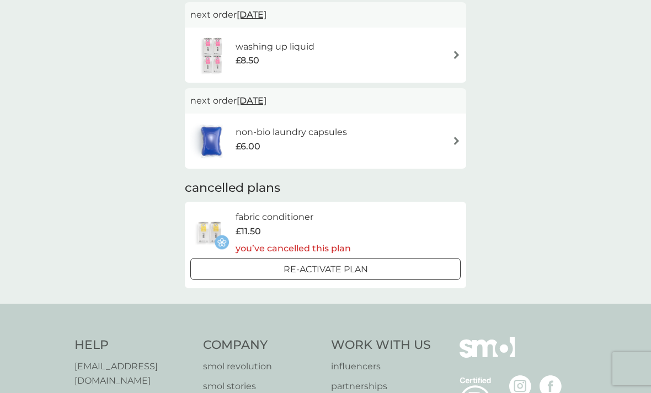
click at [267, 95] on span "[DATE]" at bounding box center [252, 101] width 30 height 22
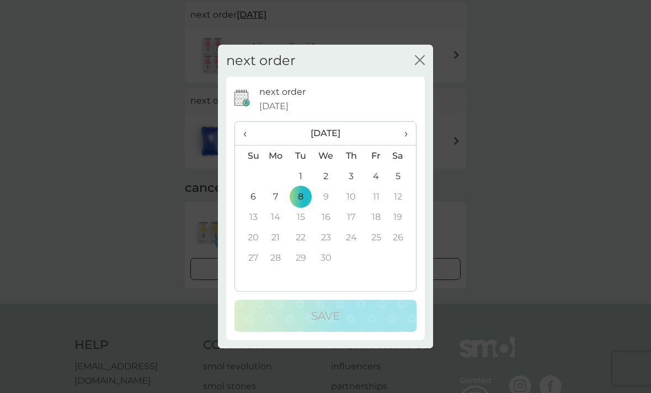
click at [403, 77] on div "next order close" at bounding box center [325, 61] width 215 height 33
click at [417, 65] on icon "close" at bounding box center [420, 60] width 10 height 10
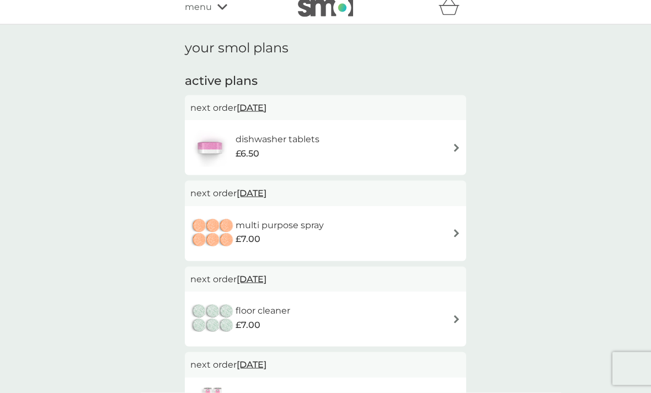
scroll to position [0, 0]
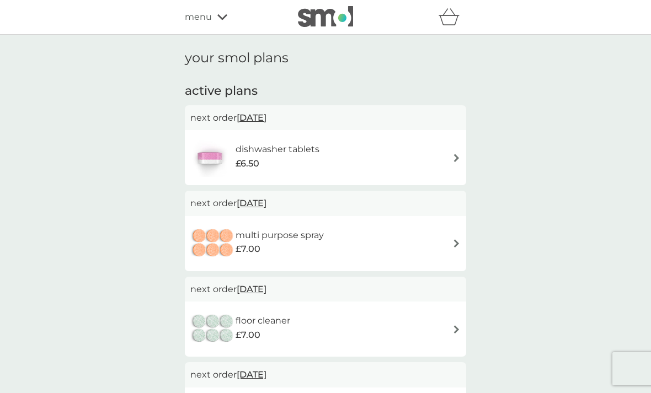
click at [451, 13] on icon "basket" at bounding box center [449, 16] width 21 height 17
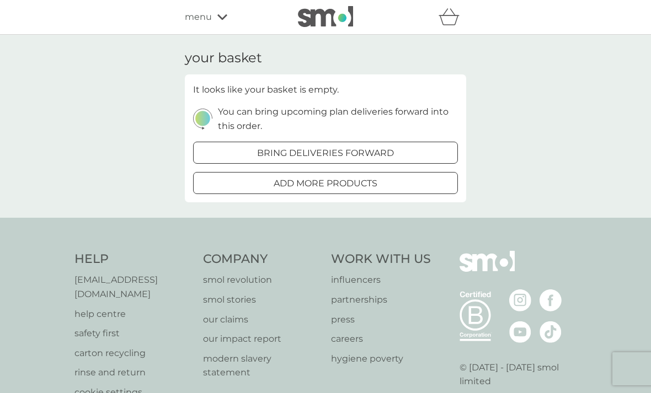
click at [345, 19] on img at bounding box center [325, 16] width 55 height 21
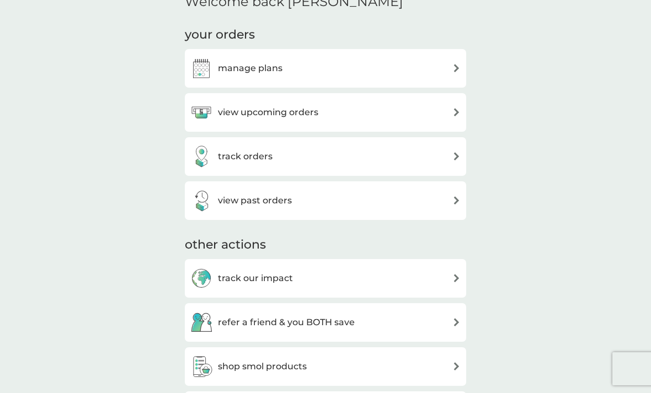
scroll to position [348, 0]
click at [449, 148] on div "track orders" at bounding box center [325, 156] width 270 height 22
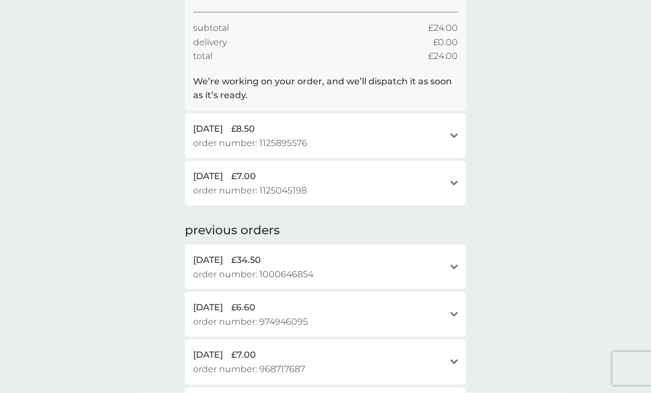
scroll to position [186, 0]
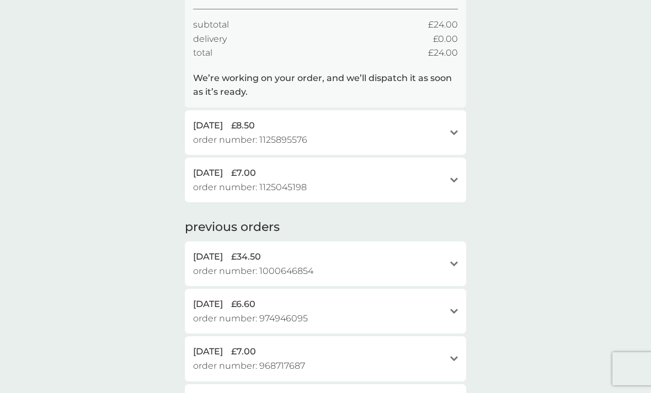
click at [453, 252] on div "open" at bounding box center [454, 264] width 8 height 28
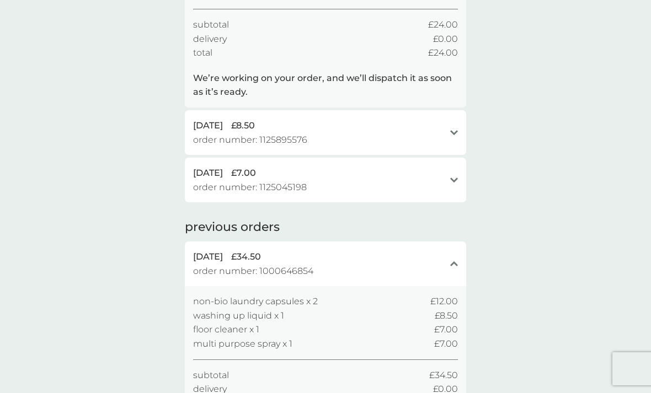
click at [450, 248] on div "[DATE] £34.50 order number: 1000646854 close" at bounding box center [325, 264] width 281 height 45
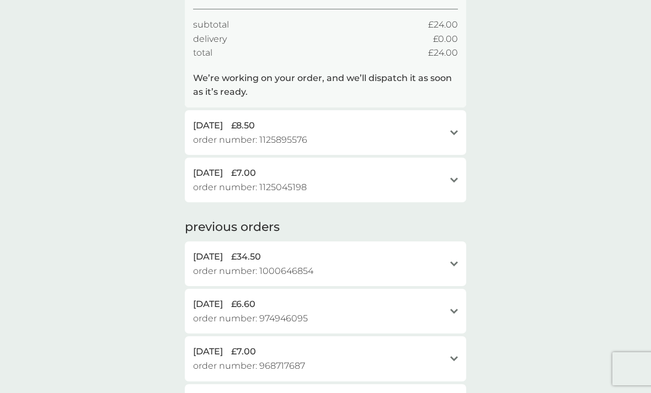
click at [454, 307] on div "open" at bounding box center [454, 311] width 8 height 9
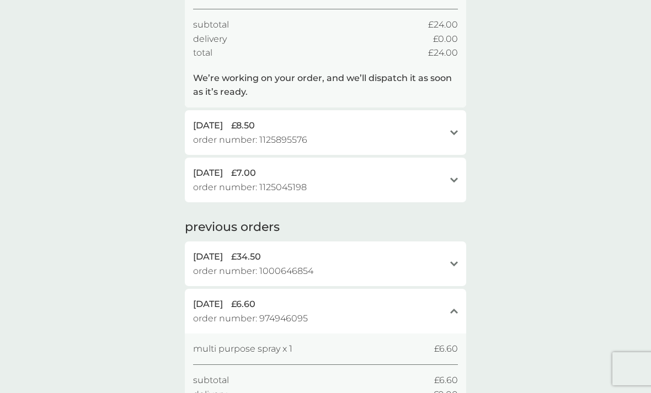
click at [451, 297] on div "close" at bounding box center [454, 311] width 8 height 28
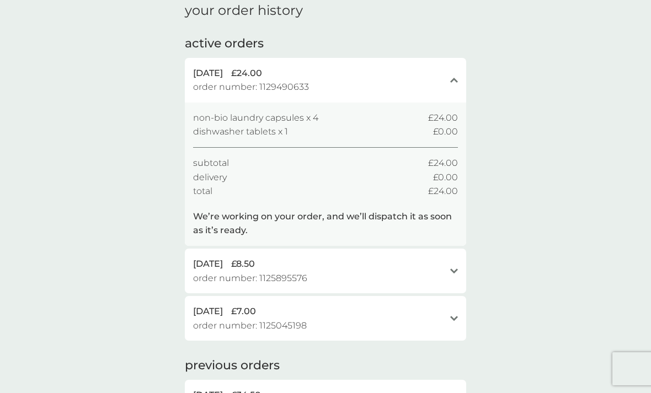
scroll to position [0, 0]
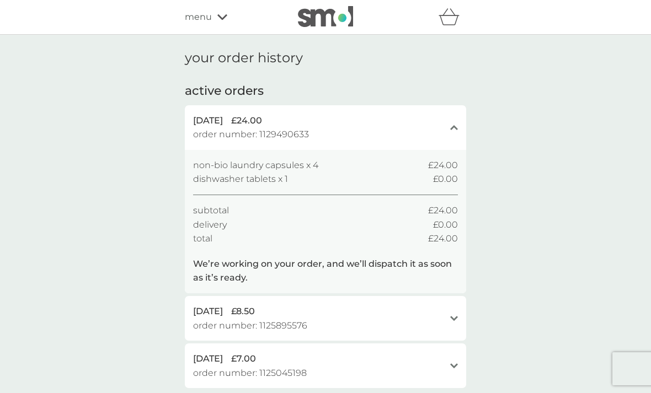
click at [227, 15] on div "menu" at bounding box center [232, 17] width 94 height 14
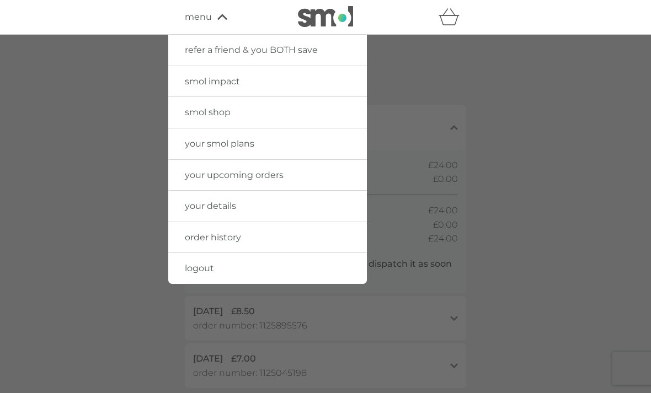
click at [296, 145] on link "your smol plans" at bounding box center [267, 144] width 199 height 31
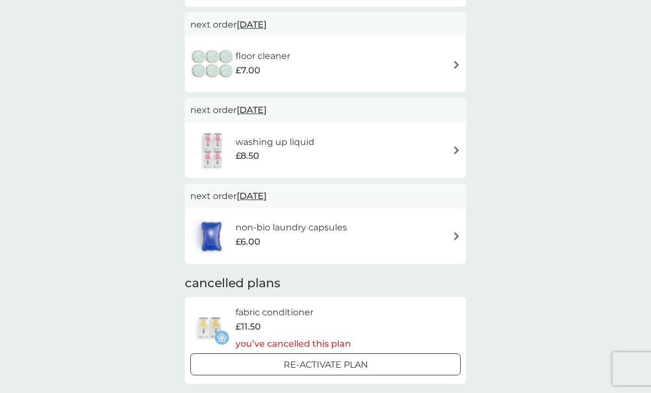
scroll to position [270, 0]
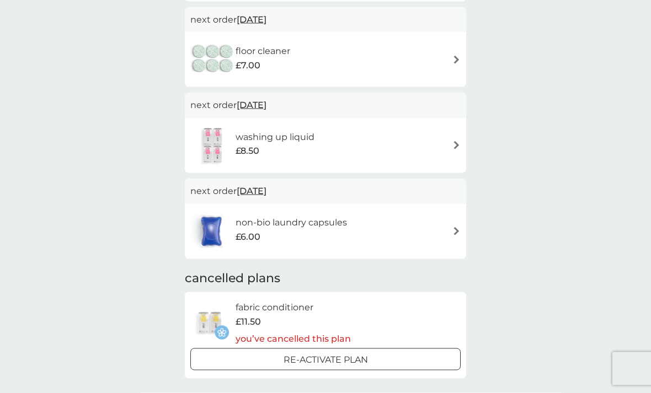
click at [453, 218] on div "non-bio laundry capsules £6.00" at bounding box center [325, 231] width 270 height 39
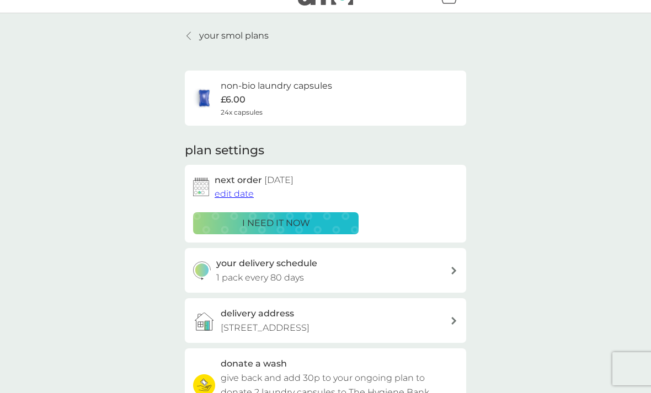
scroll to position [22, 0]
click at [380, 275] on div "your delivery schedule 1 pack every 80 days" at bounding box center [333, 270] width 235 height 28
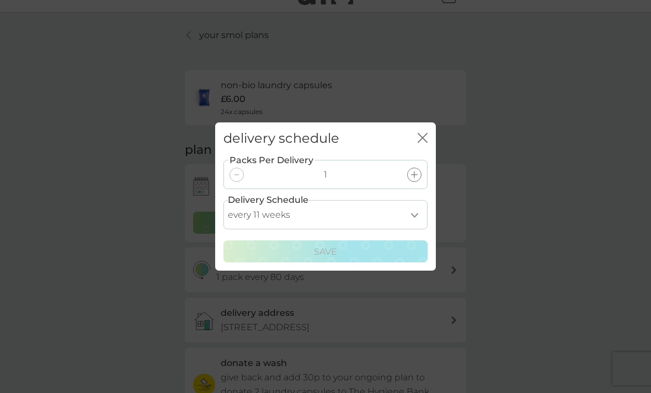
click at [416, 230] on select "every 1 week every 2 weeks every 3 weeks every 4 weeks every 5 weeks every 6 we…" at bounding box center [325, 214] width 204 height 29
click at [418, 182] on div at bounding box center [414, 175] width 14 height 14
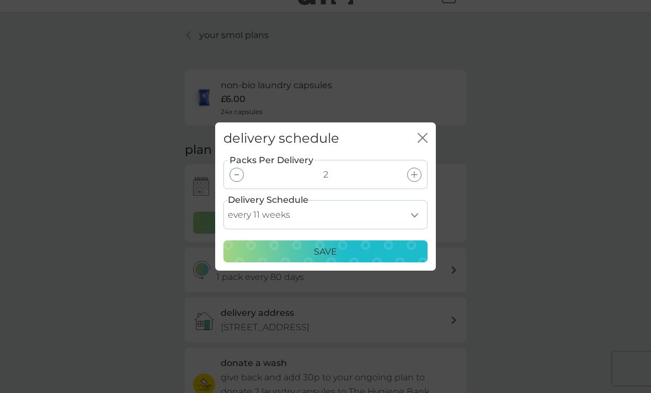
click at [416, 178] on icon at bounding box center [414, 175] width 7 height 7
click at [415, 178] on icon at bounding box center [414, 175] width 7 height 7
click at [411, 229] on select "every 1 week every 2 weeks every 3 weeks every 4 weeks every 5 weeks every 6 we…" at bounding box center [325, 214] width 204 height 29
select select "84"
click at [368, 259] on div "Save" at bounding box center [326, 252] width 190 height 14
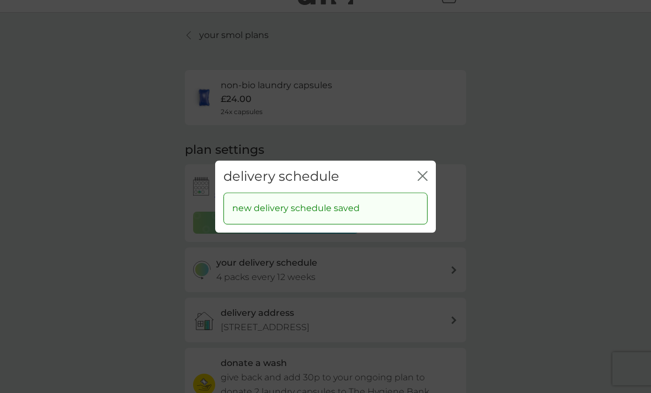
click at [422, 181] on icon "close" at bounding box center [423, 176] width 10 height 10
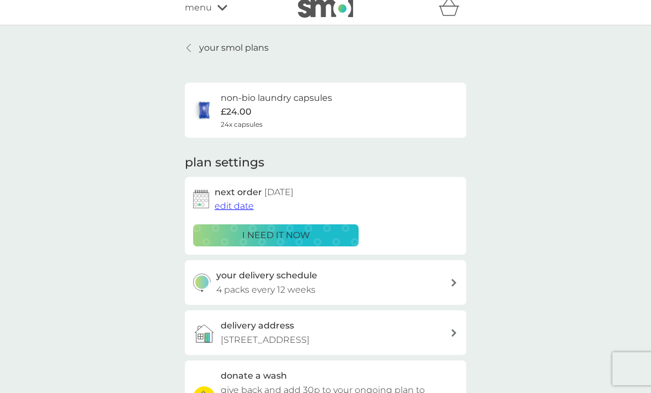
scroll to position [0, 0]
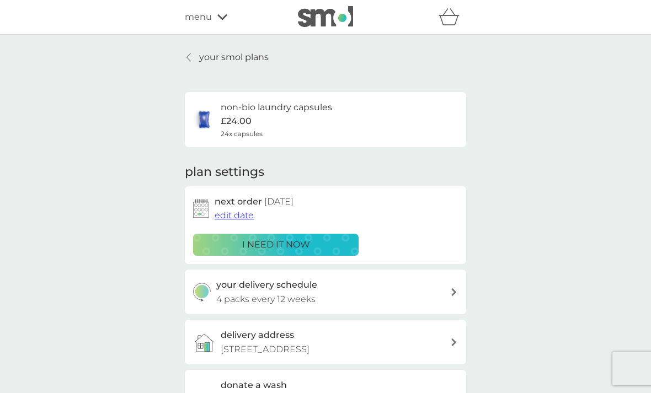
click at [225, 18] on icon at bounding box center [222, 17] width 10 height 6
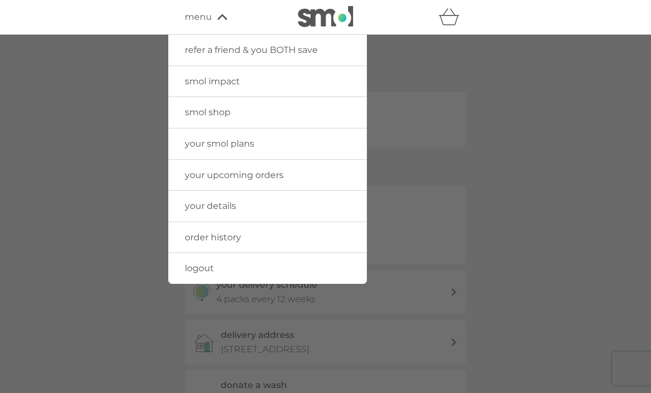
click at [239, 112] on link "smol shop" at bounding box center [267, 112] width 199 height 31
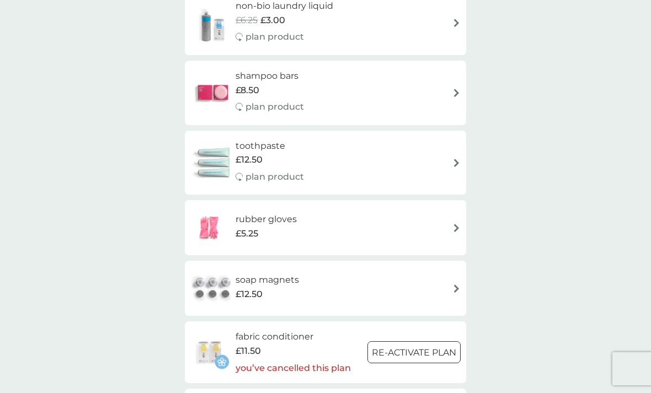
scroll to position [1147, 0]
